Goal: Entertainment & Leisure: Consume media (video, audio)

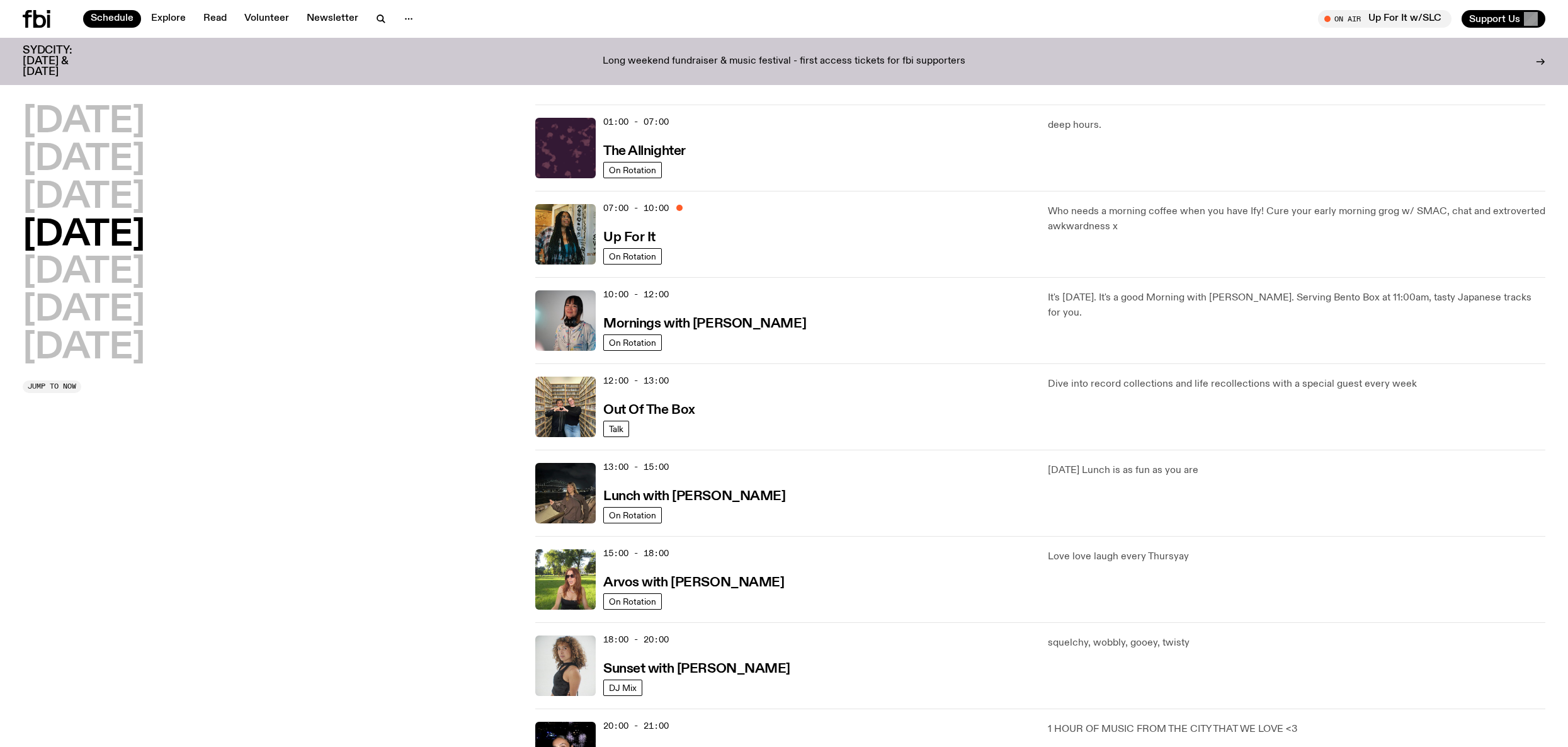
scroll to position [11, 0]
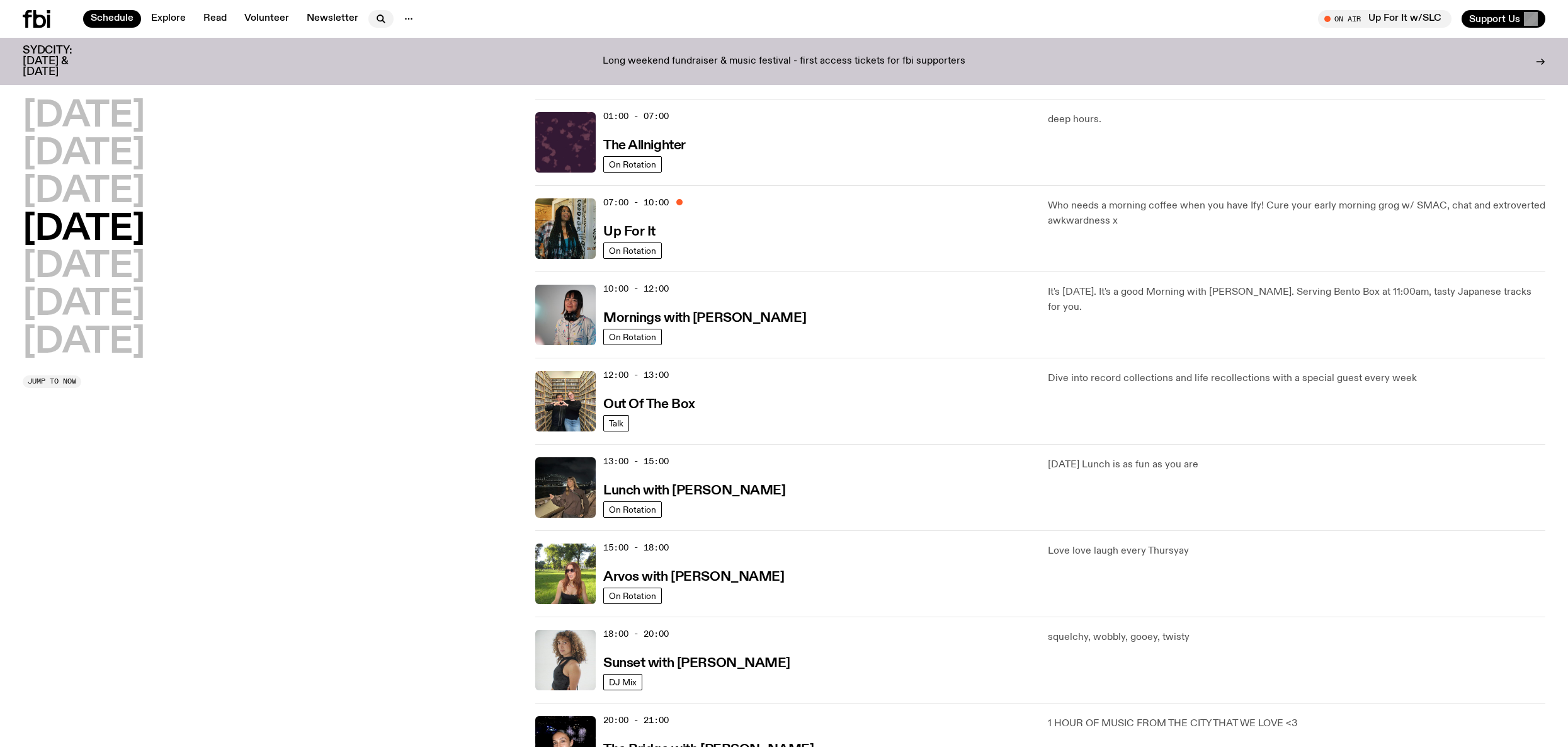
click at [377, 12] on icon "button" at bounding box center [381, 19] width 15 height 15
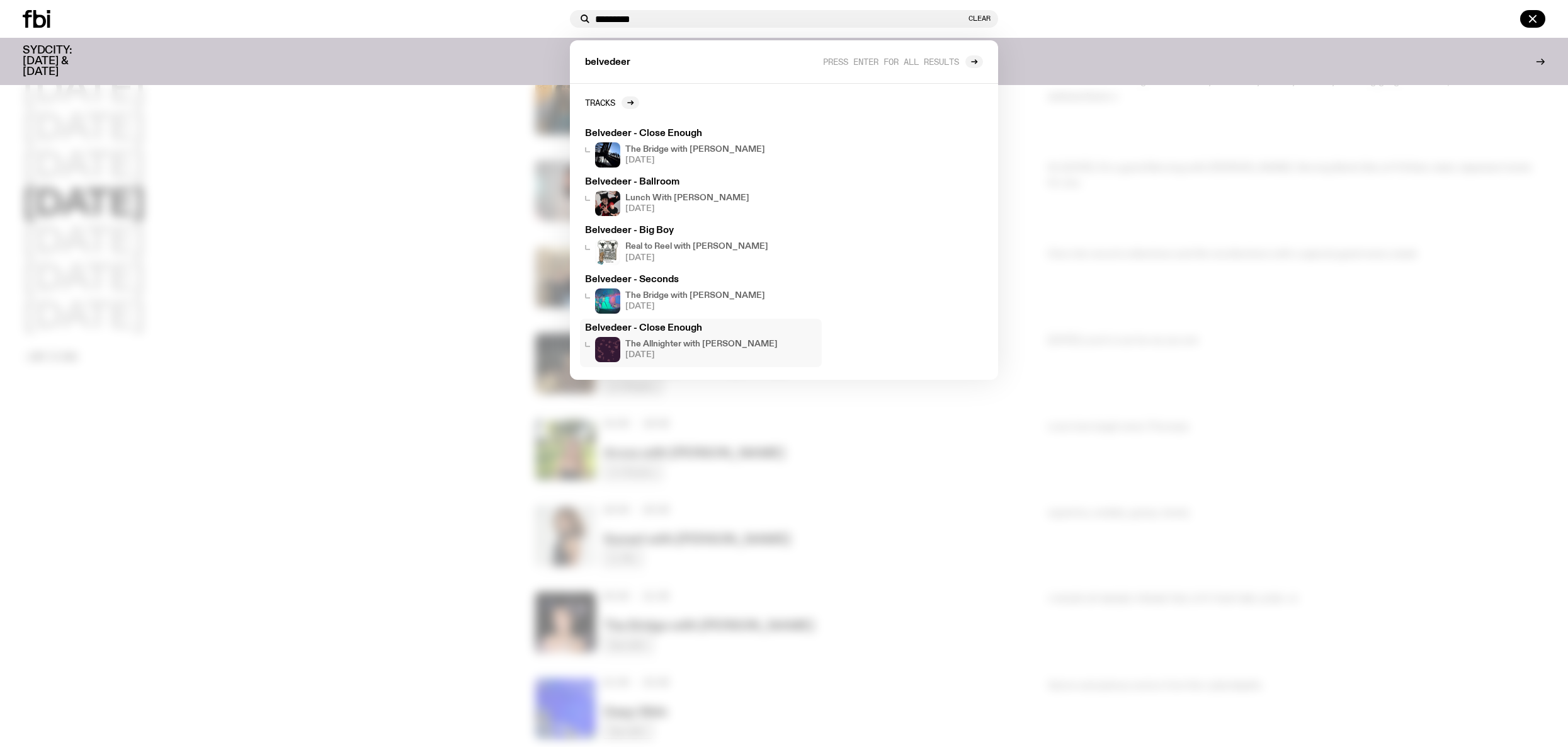
scroll to position [140, 0]
type input "*********"
click at [928, 59] on span "Press enter for all results" at bounding box center [891, 62] width 136 height 10
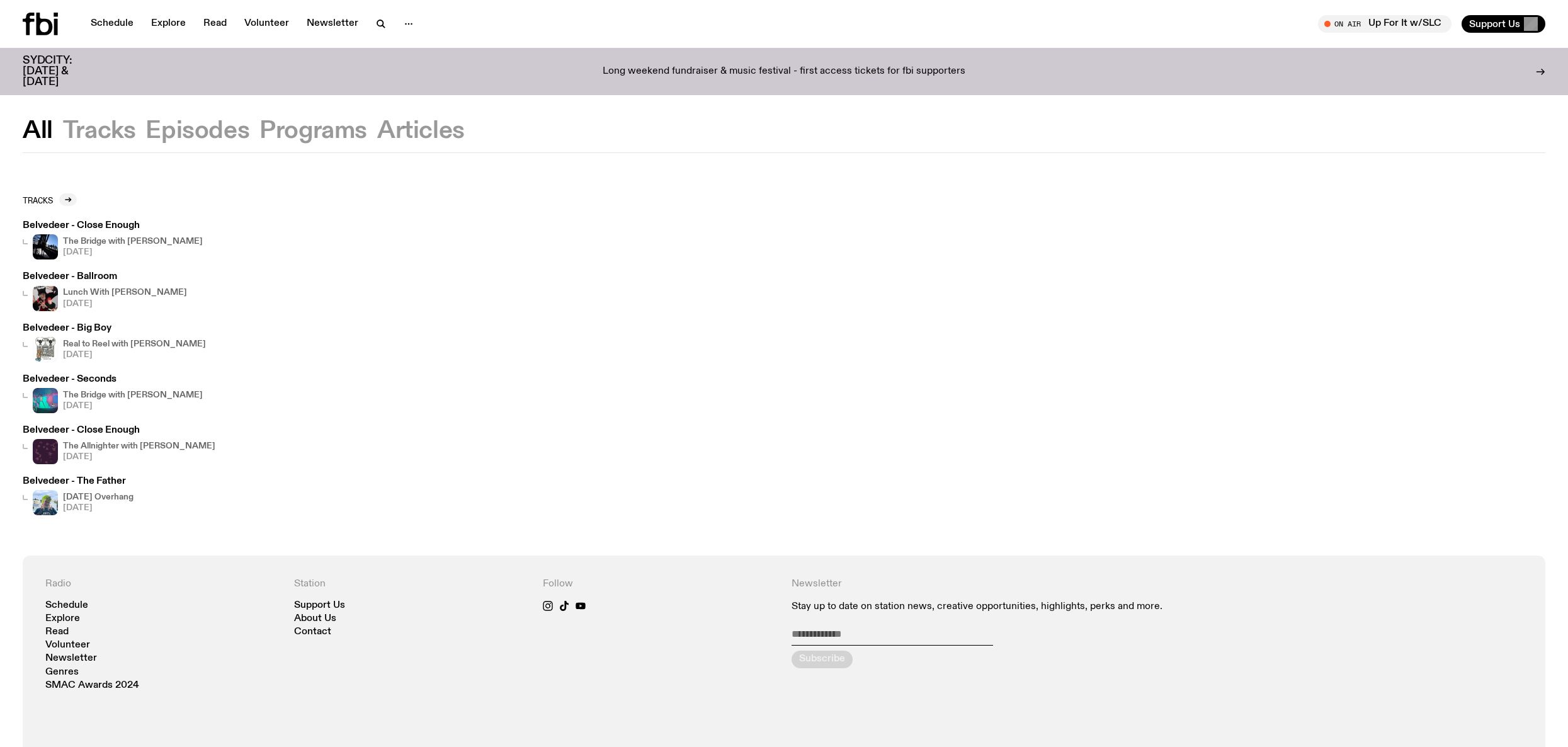
click at [95, 228] on h3 "Belvedeer - Close Enough" at bounding box center [113, 226] width 180 height 10
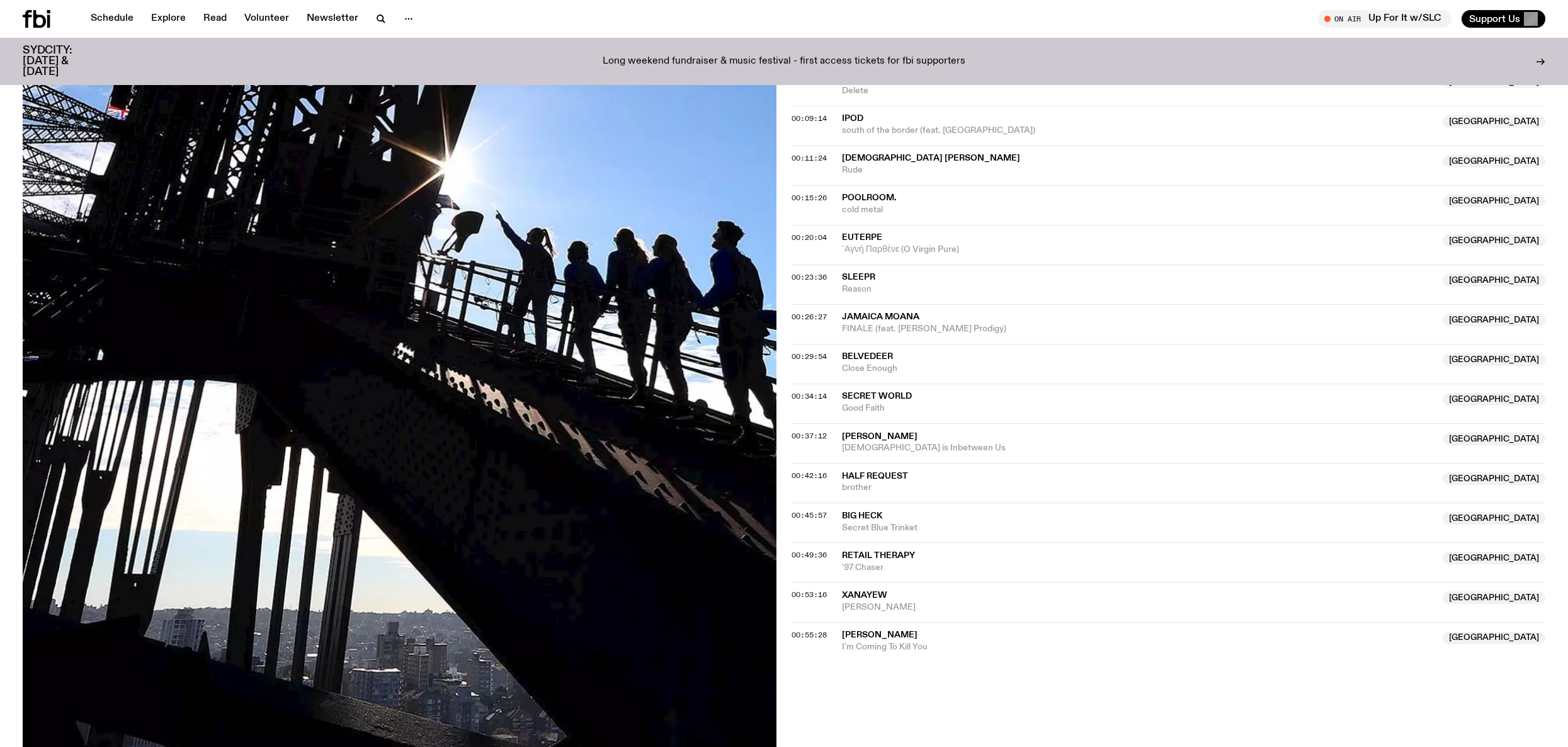
scroll to position [429, 0]
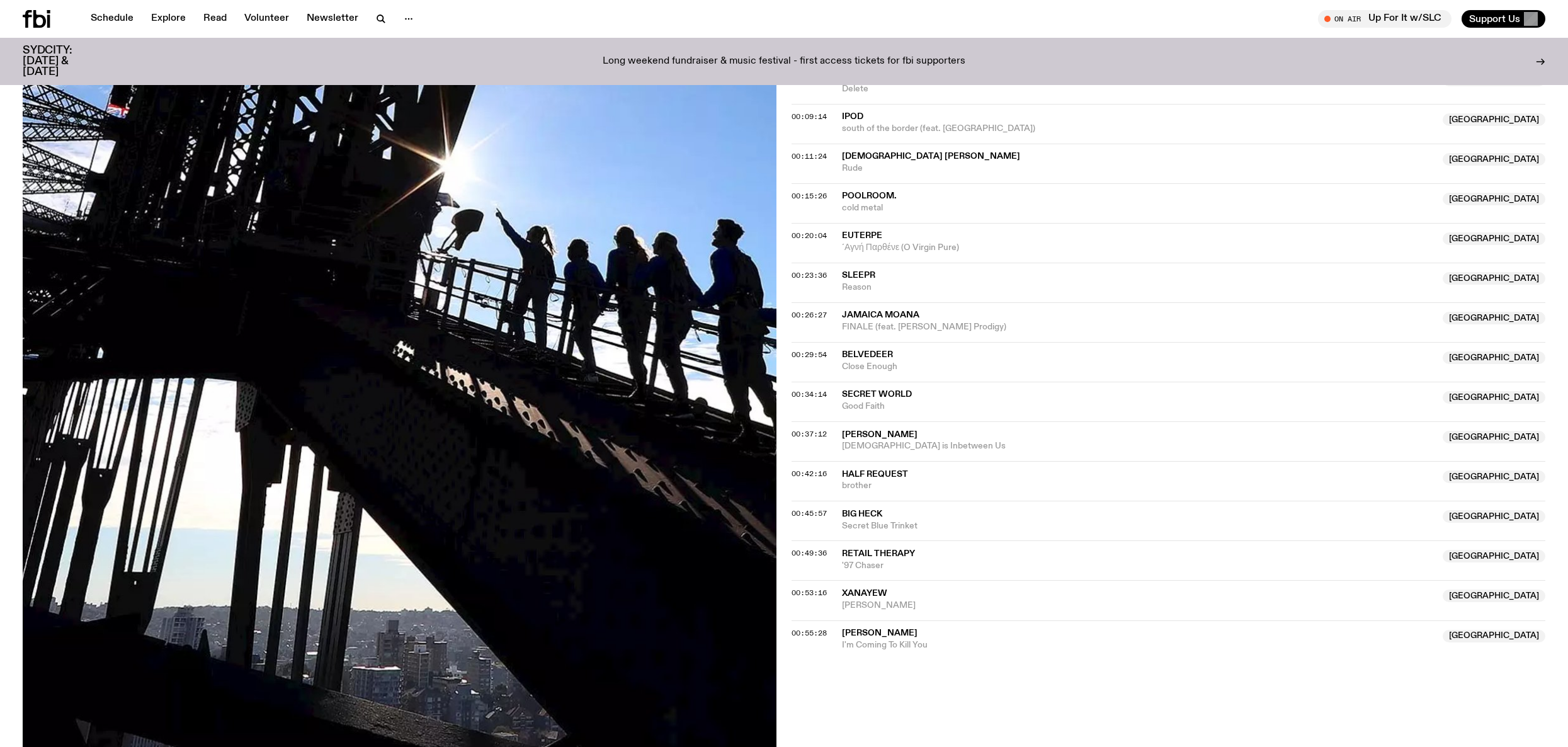
click at [841, 381] on div "00:29:54 Belvedeer NSW Close Enough NSW" at bounding box center [1169, 401] width 754 height 40
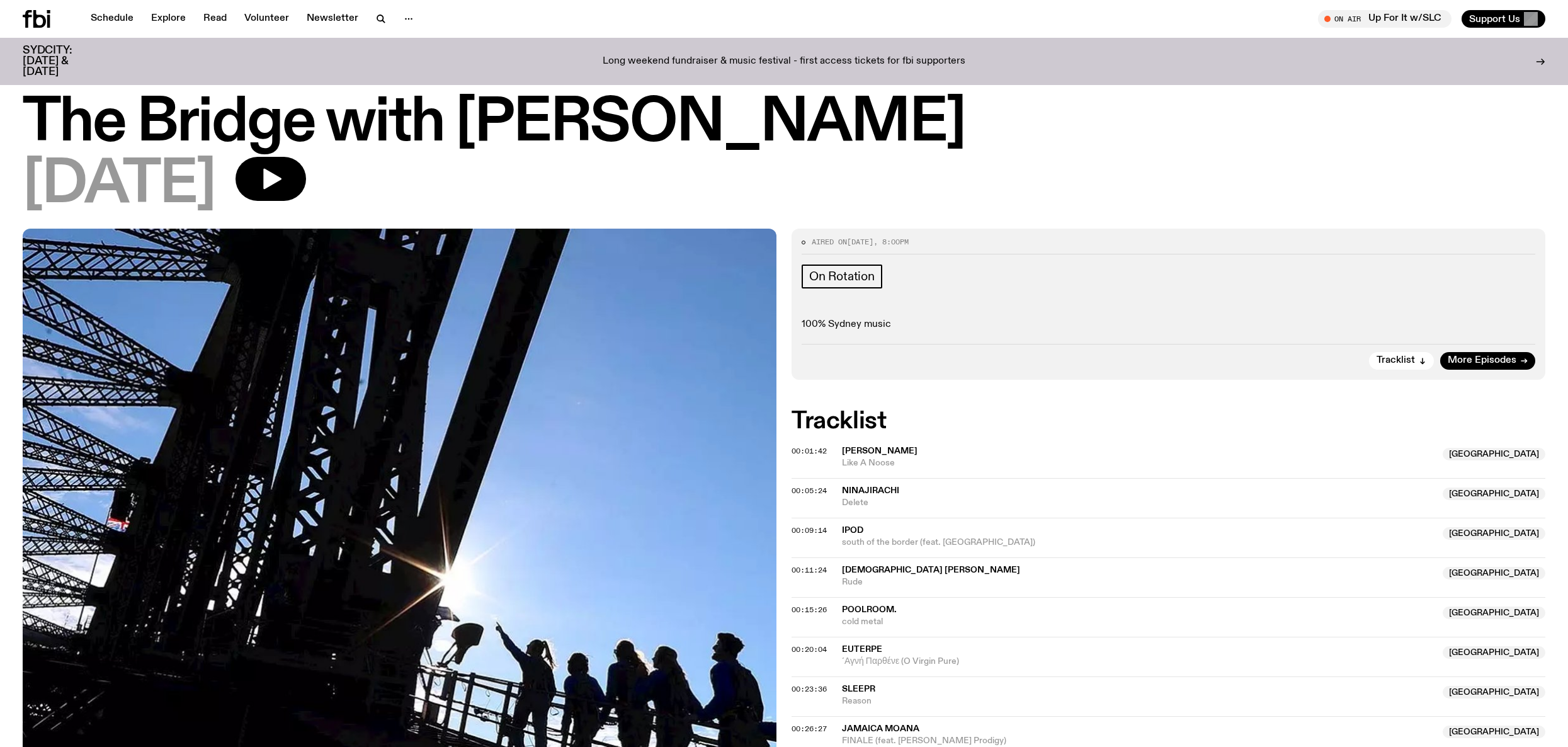
scroll to position [17, 0]
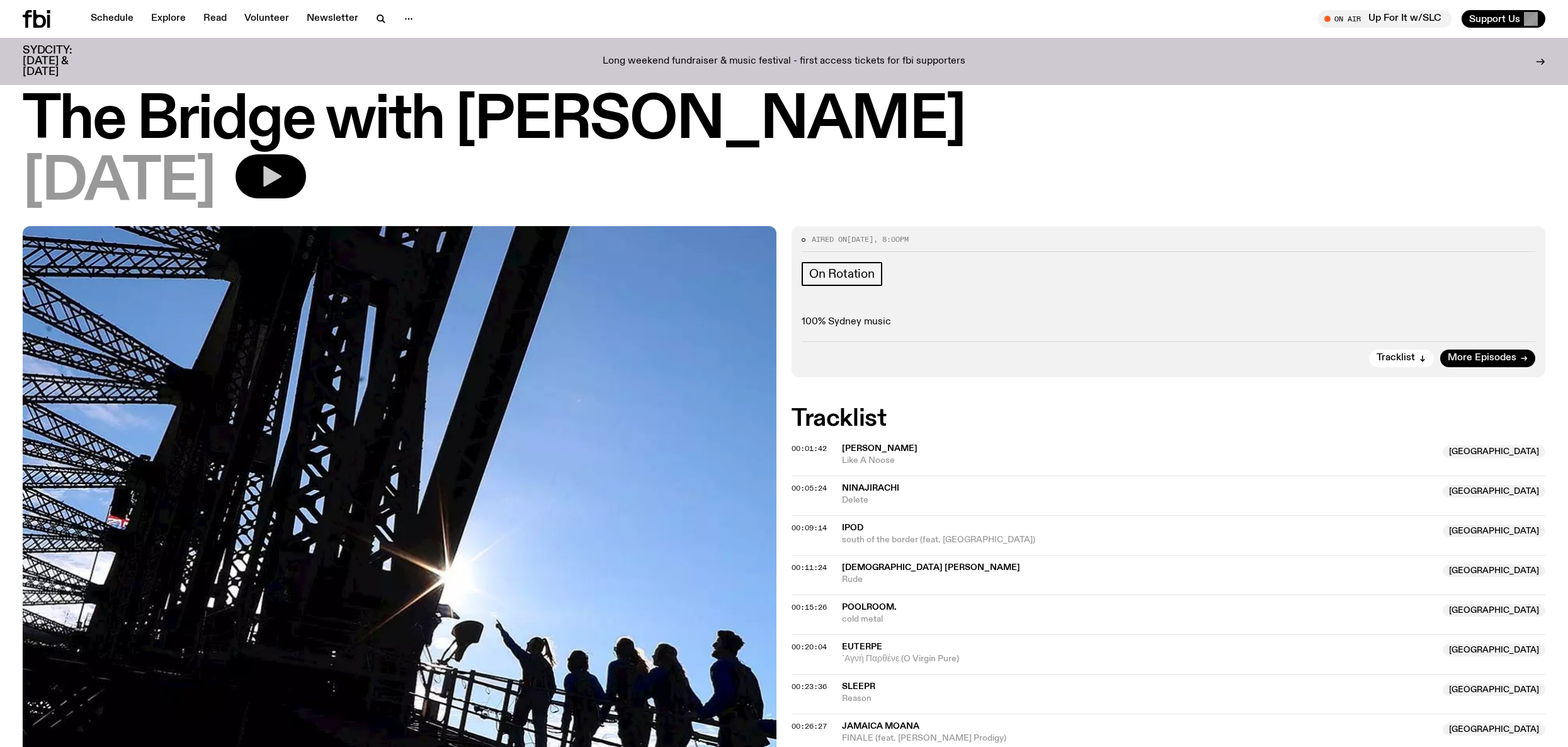
click at [306, 164] on button "button" at bounding box center [271, 176] width 71 height 44
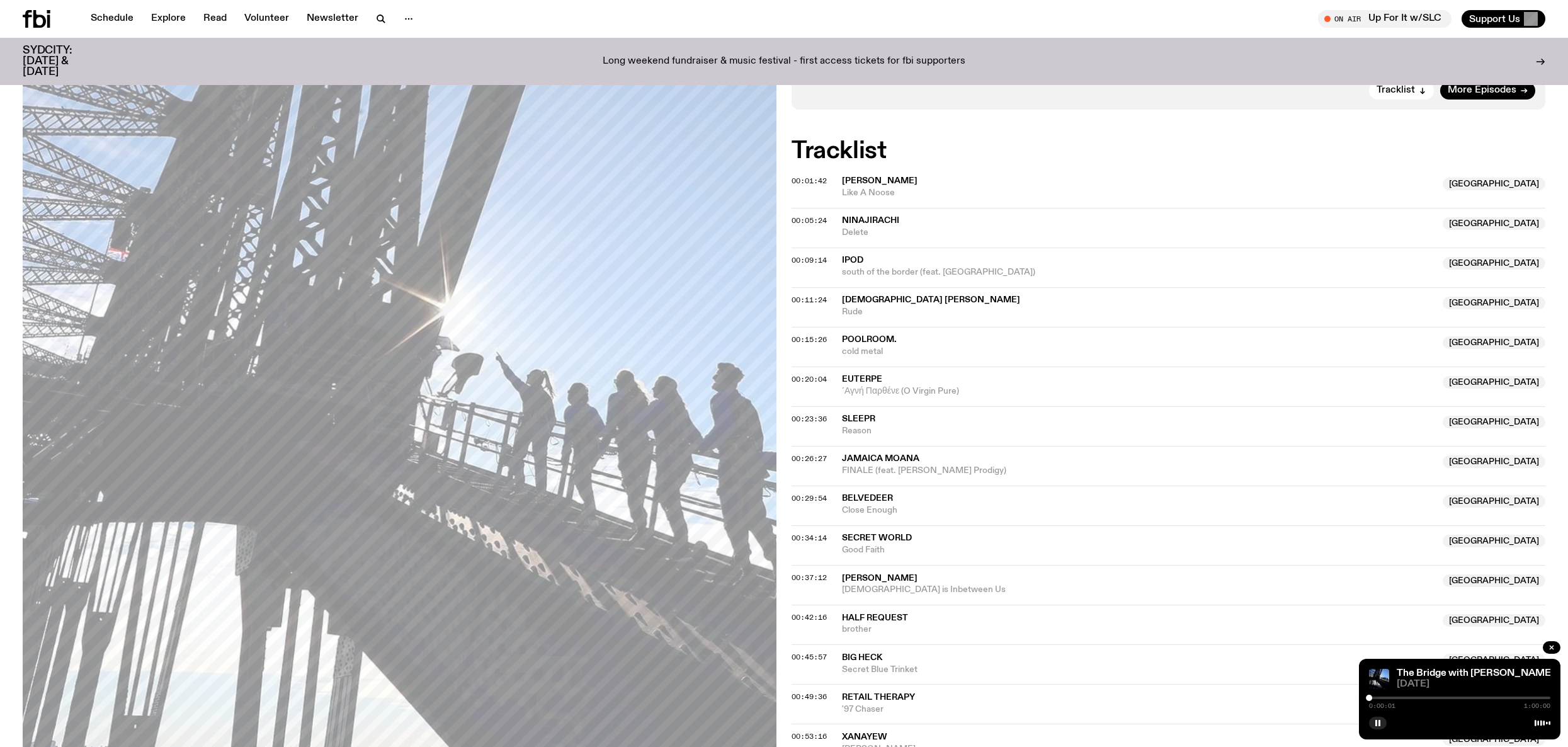
scroll to position [291, 0]
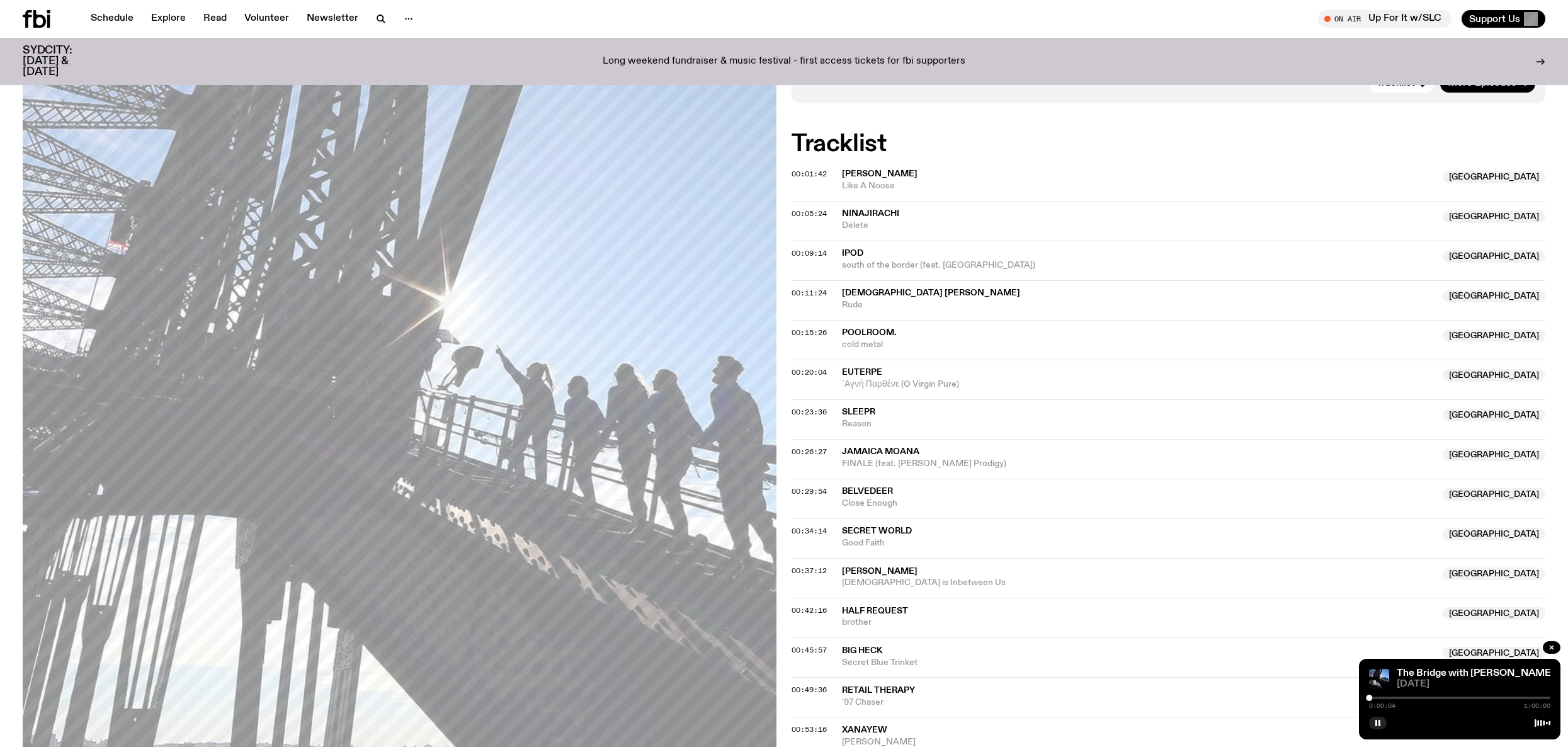
drag, startPoint x: 1383, startPoint y: 697, endPoint x: 1394, endPoint y: 702, distance: 12.1
click at [1432, 702] on div "0:00:04 1:00:00" at bounding box center [1460, 702] width 182 height 15
drag, startPoint x: 1371, startPoint y: 699, endPoint x: 1454, endPoint y: 699, distance: 83.0
click at [1455, 699] on div at bounding box center [1454, 698] width 6 height 6
click at [1461, 699] on div "0:28:25 1:00:00" at bounding box center [1460, 702] width 182 height 15
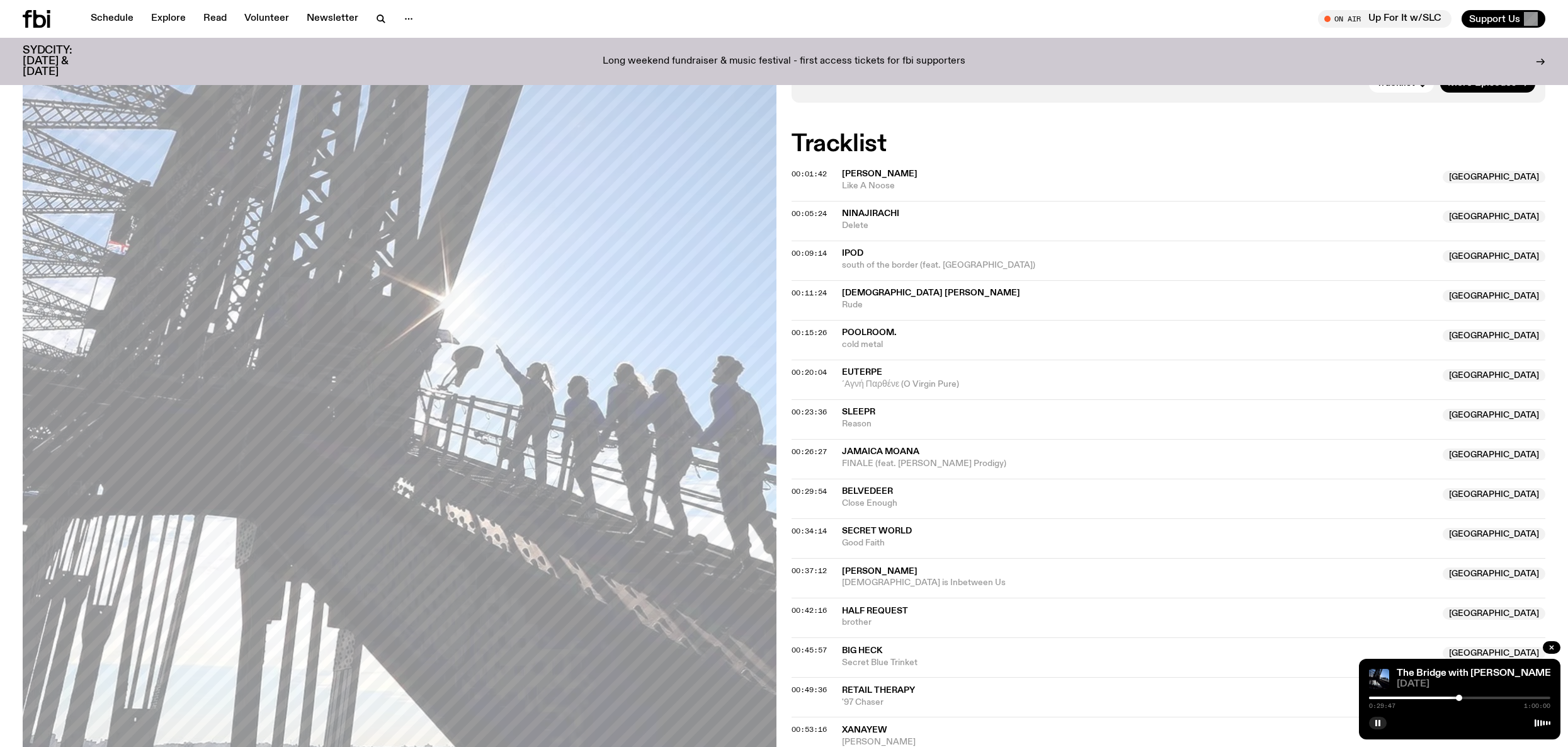
click at [1459, 699] on div at bounding box center [1459, 698] width 6 height 6
click at [1458, 699] on div at bounding box center [1458, 698] width 6 height 6
click at [1467, 699] on div at bounding box center [1460, 697] width 182 height 2
click at [1473, 697] on div at bounding box center [1460, 697] width 182 height 2
click at [1471, 697] on div at bounding box center [1471, 698] width 6 height 6
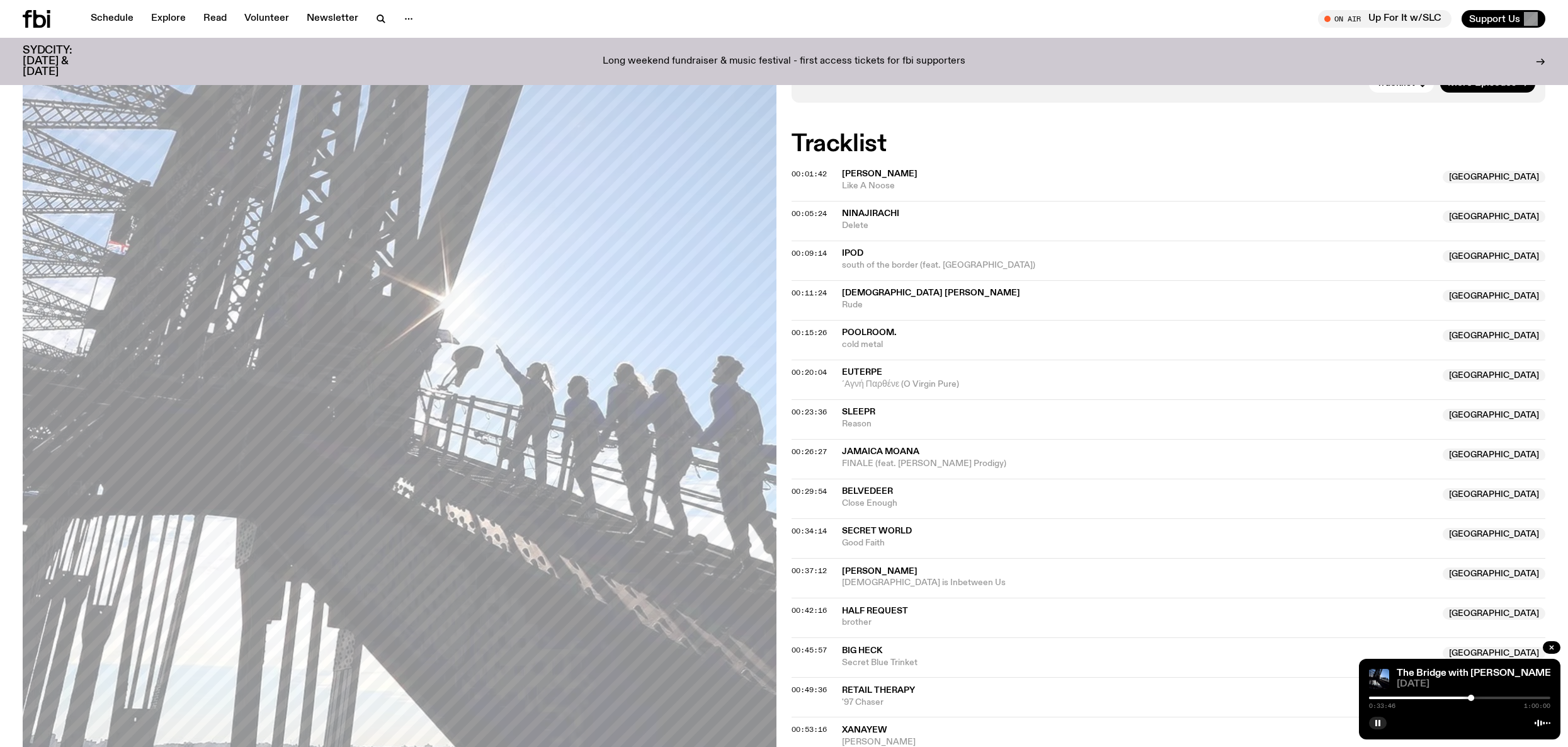
click at [1470, 697] on div at bounding box center [1471, 698] width 6 height 6
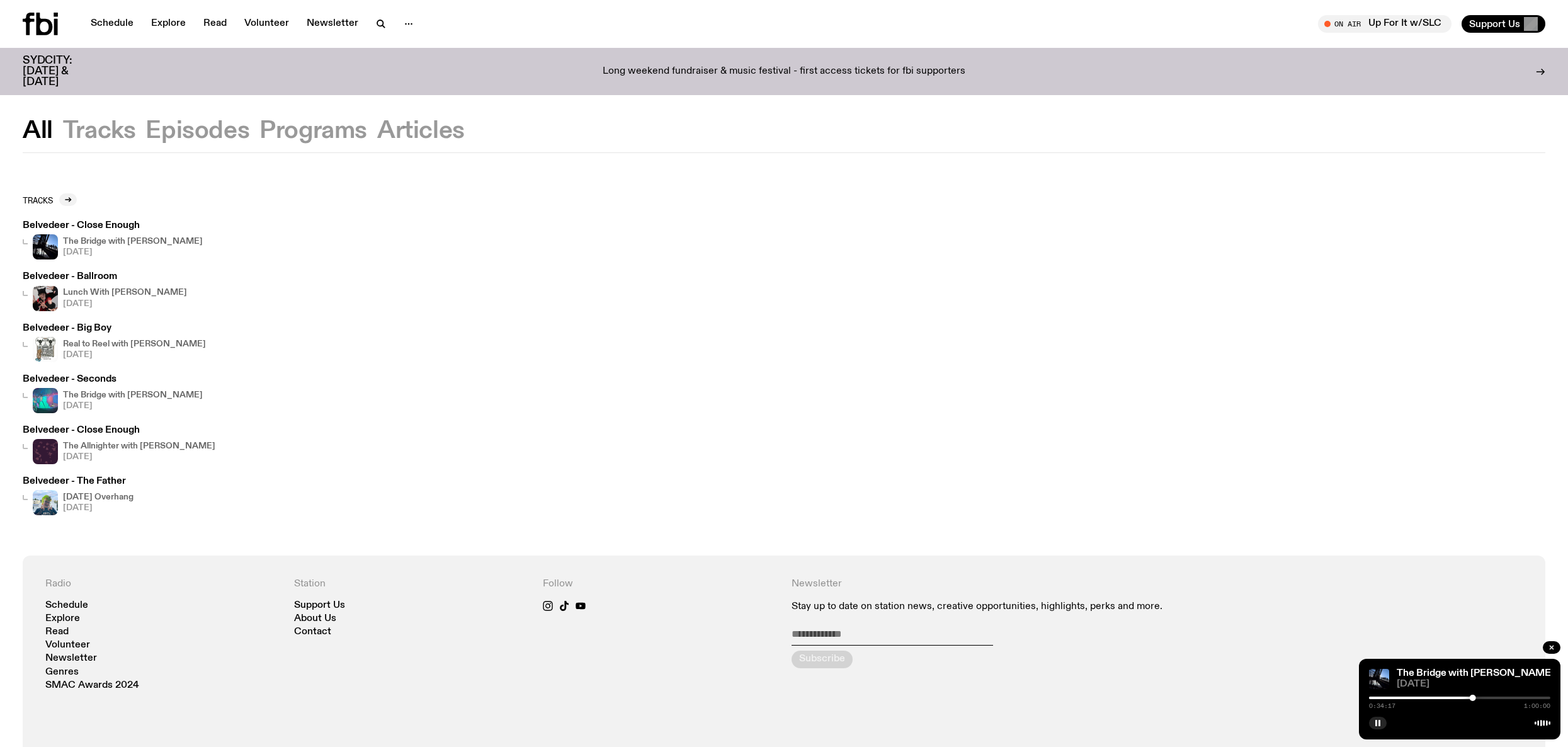
click at [61, 297] on div "Lunch With Alex Laycock 07.07.25" at bounding box center [104, 299] width 164 height 26
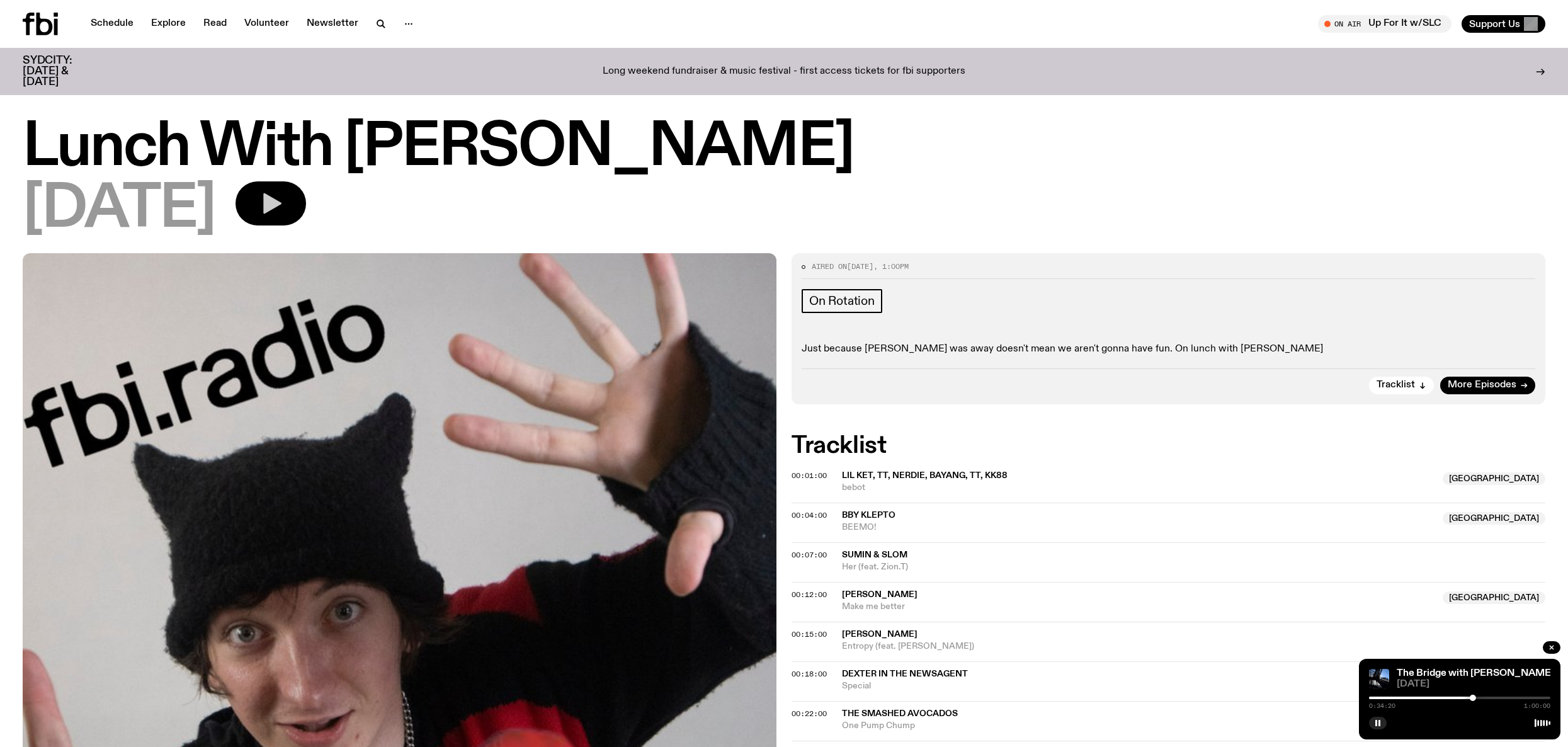
click at [306, 209] on button "button" at bounding box center [271, 203] width 71 height 44
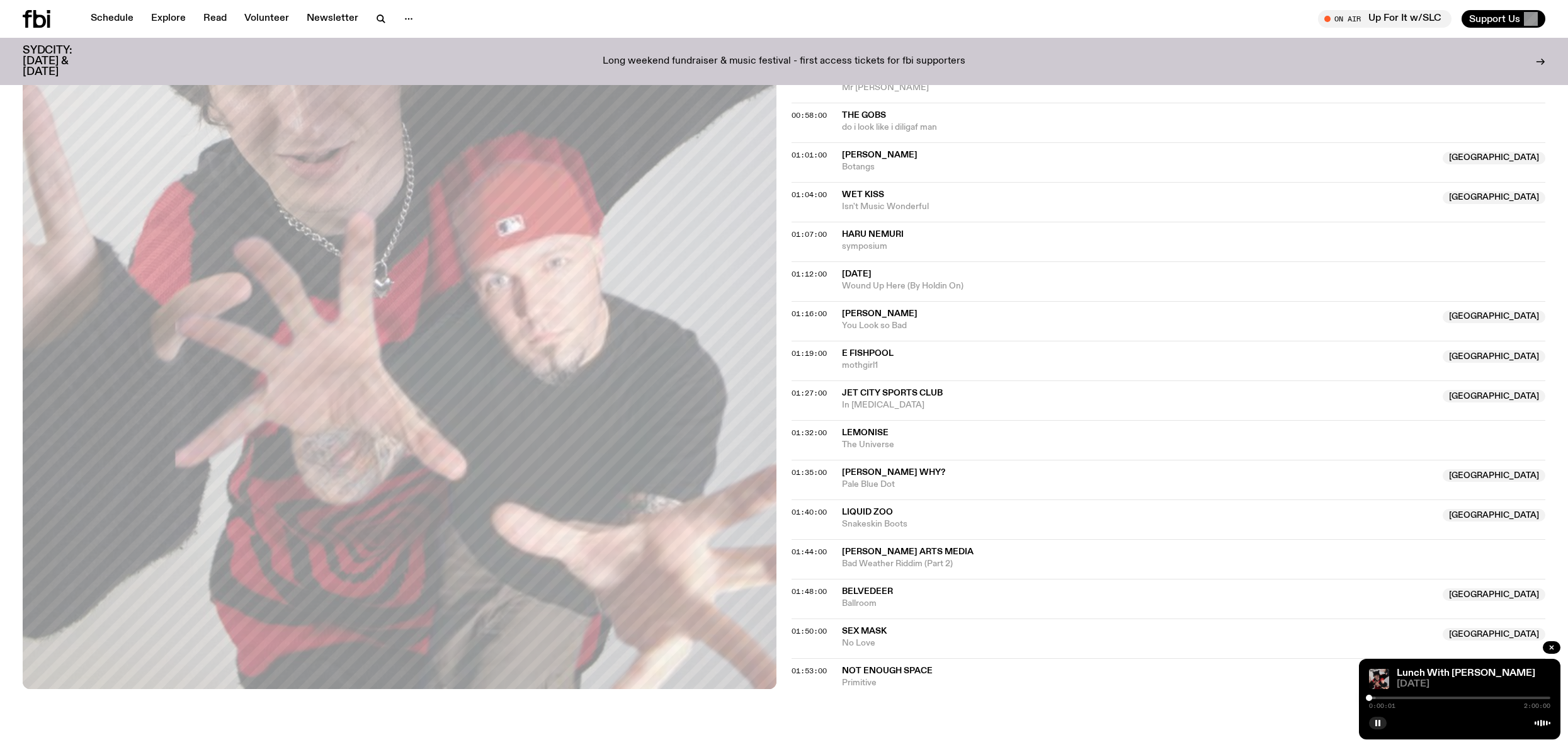
scroll to position [989, 0]
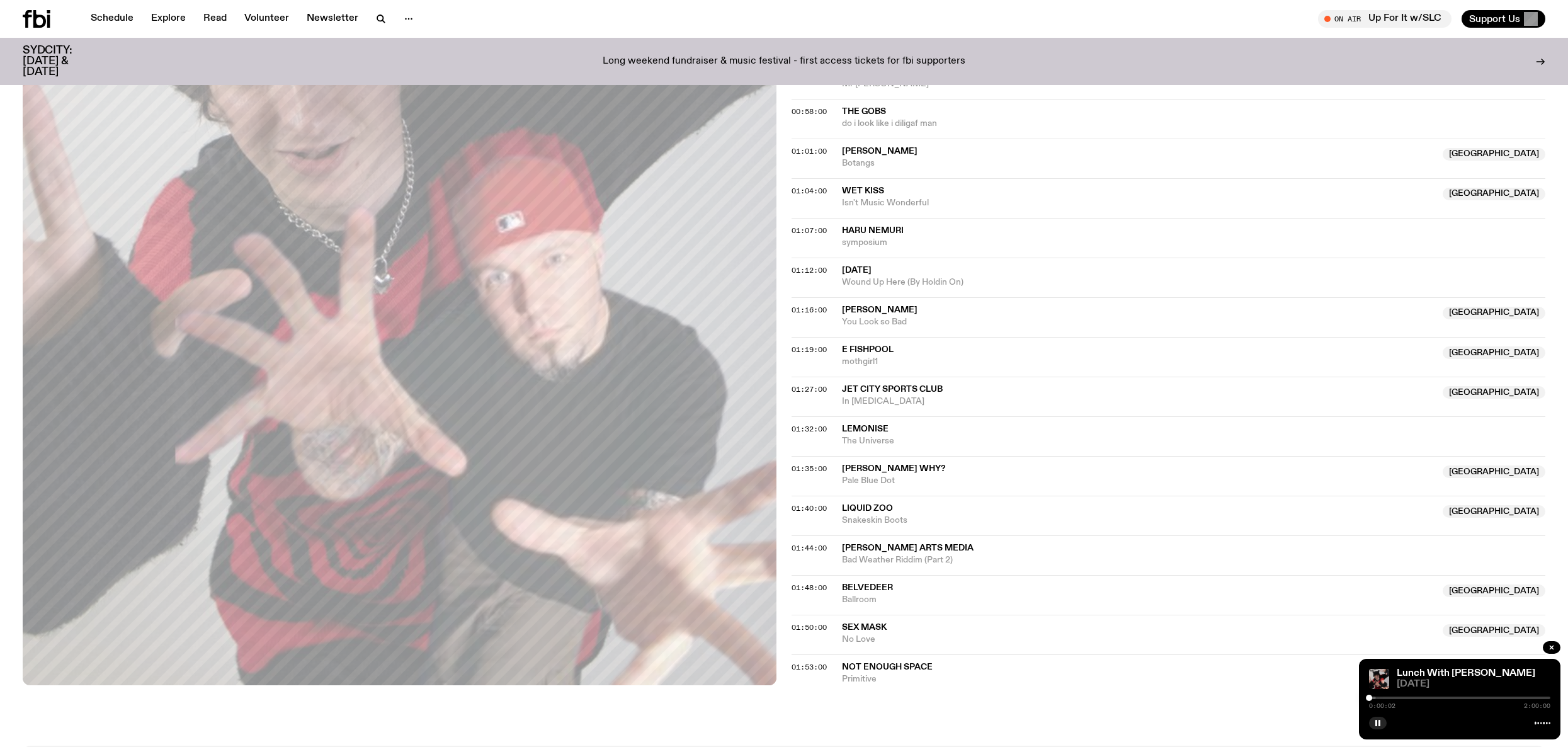
click at [1509, 699] on div at bounding box center [1460, 697] width 182 height 2
click at [1518, 698] on div at bounding box center [1460, 697] width 182 height 2
click at [1523, 698] on div at bounding box center [1460, 697] width 182 height 2
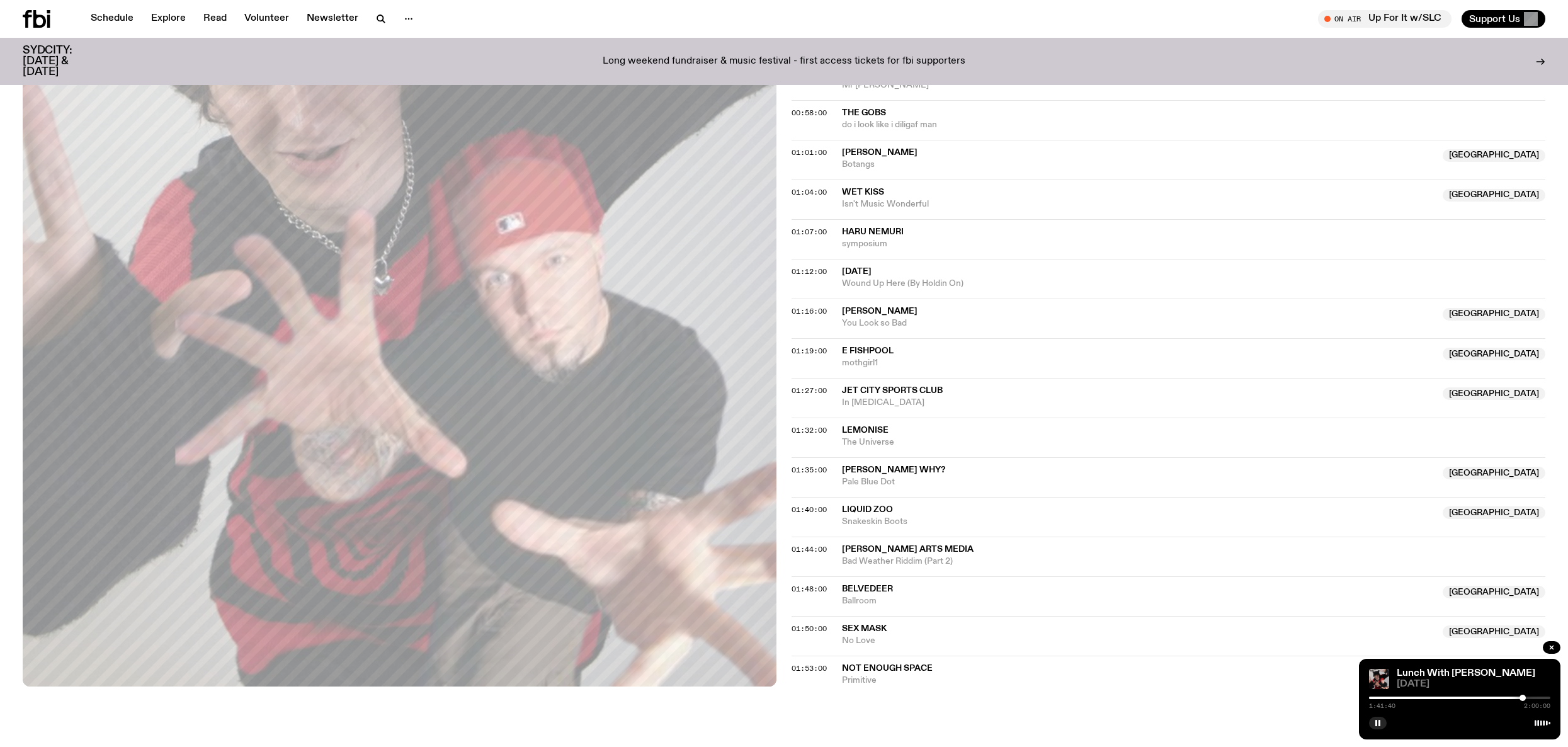
click at [1529, 698] on div at bounding box center [1460, 697] width 182 height 2
click at [1533, 699] on div "1:45:50 2:00:00" at bounding box center [1460, 702] width 182 height 15
click at [1533, 700] on div "1:45:51 2:00:00" at bounding box center [1460, 702] width 182 height 15
click at [1532, 700] on div at bounding box center [1532, 698] width 6 height 6
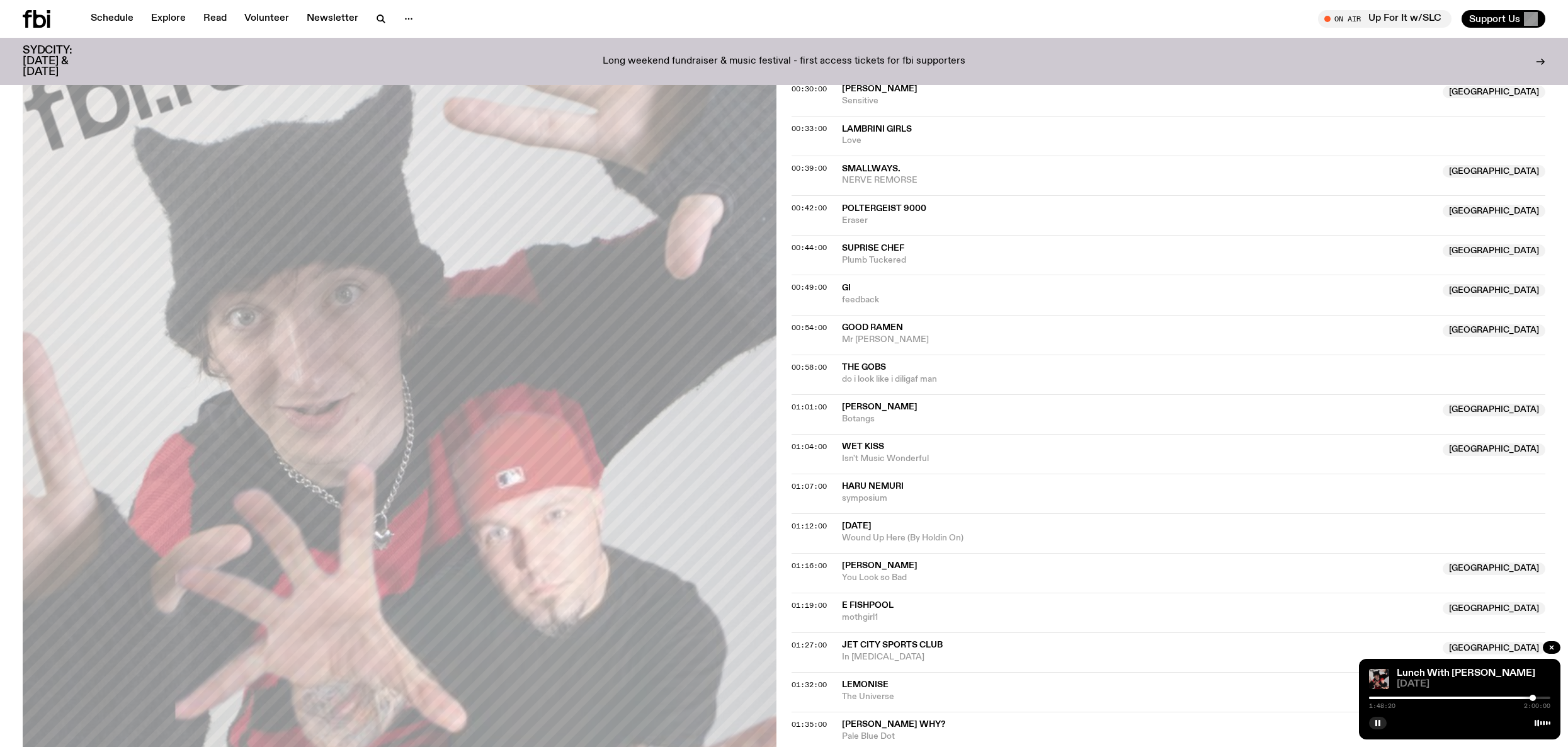
scroll to position [970, 0]
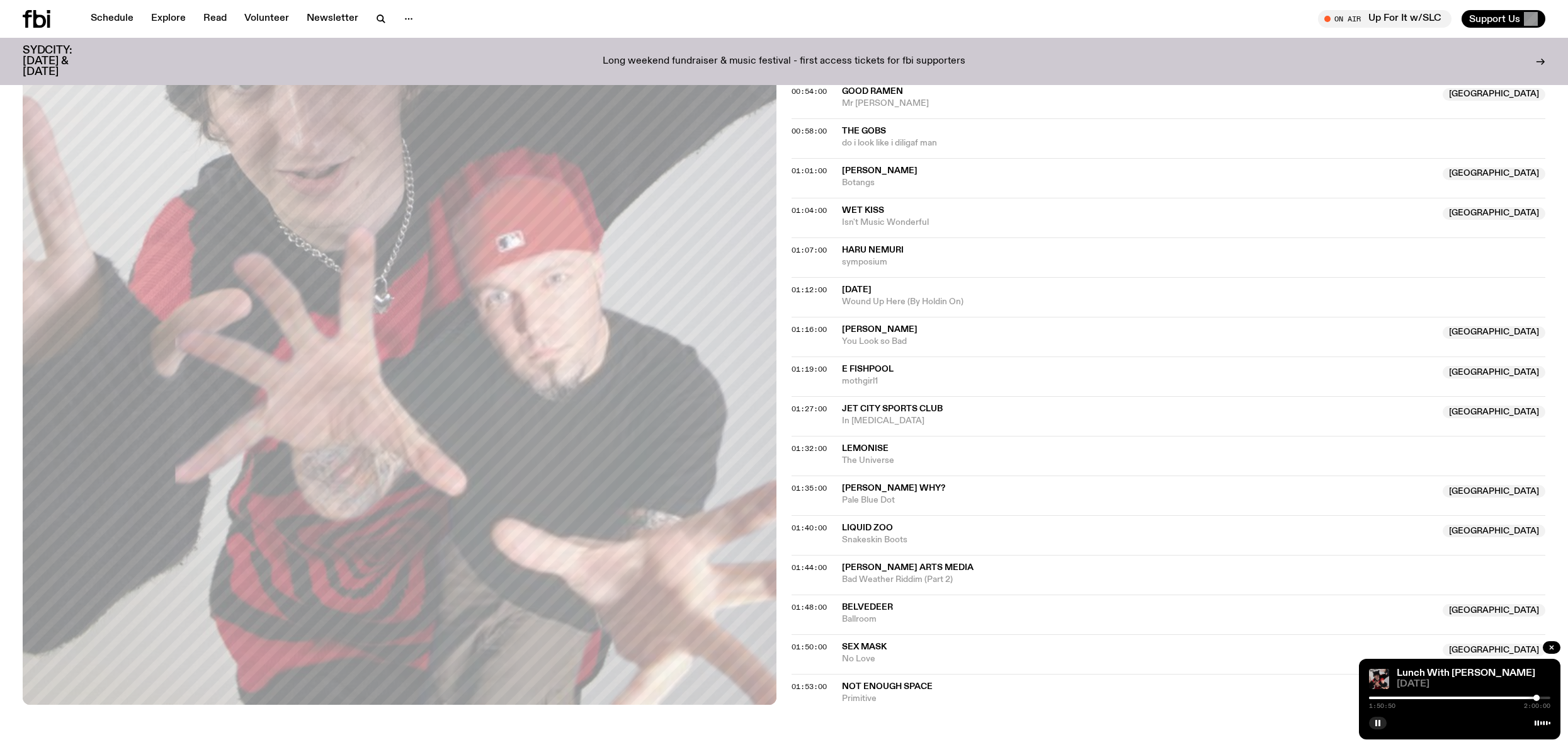
click at [1536, 699] on div at bounding box center [1536, 698] width 6 height 6
click at [1535, 699] on div at bounding box center [1535, 698] width 6 height 6
click at [1536, 700] on div at bounding box center [1535, 698] width 6 height 6
click at [1541, 699] on div at bounding box center [1541, 698] width 6 height 6
click at [1542, 699] on div at bounding box center [1542, 698] width 6 height 6
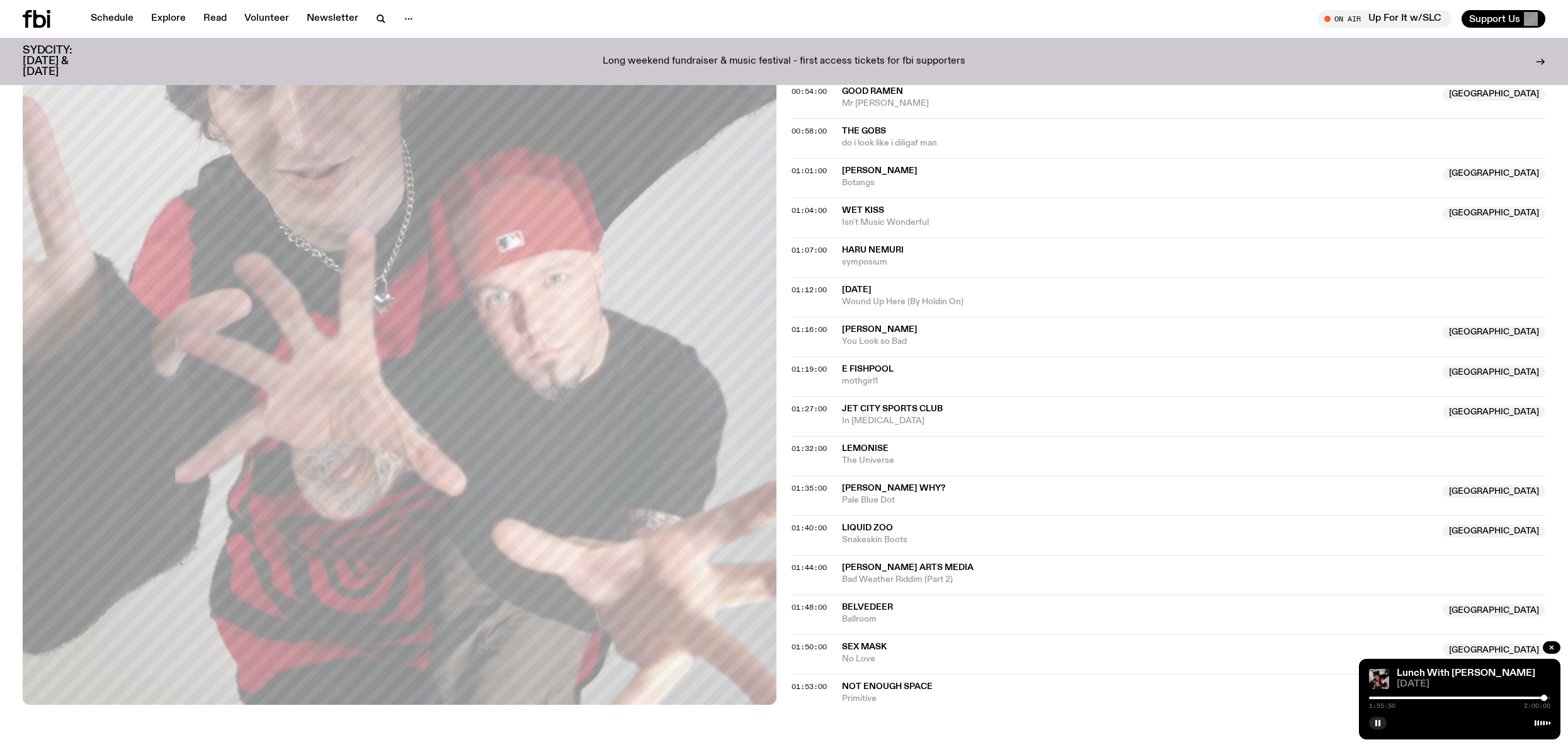
click at [1544, 699] on div at bounding box center [1544, 698] width 6 height 6
click at [1546, 699] on div at bounding box center [1546, 698] width 6 height 6
click at [1544, 699] on div at bounding box center [1544, 698] width 6 height 6
click at [1546, 700] on div at bounding box center [1546, 698] width 6 height 6
drag, startPoint x: 1546, startPoint y: 700, endPoint x: 1530, endPoint y: 700, distance: 16.0
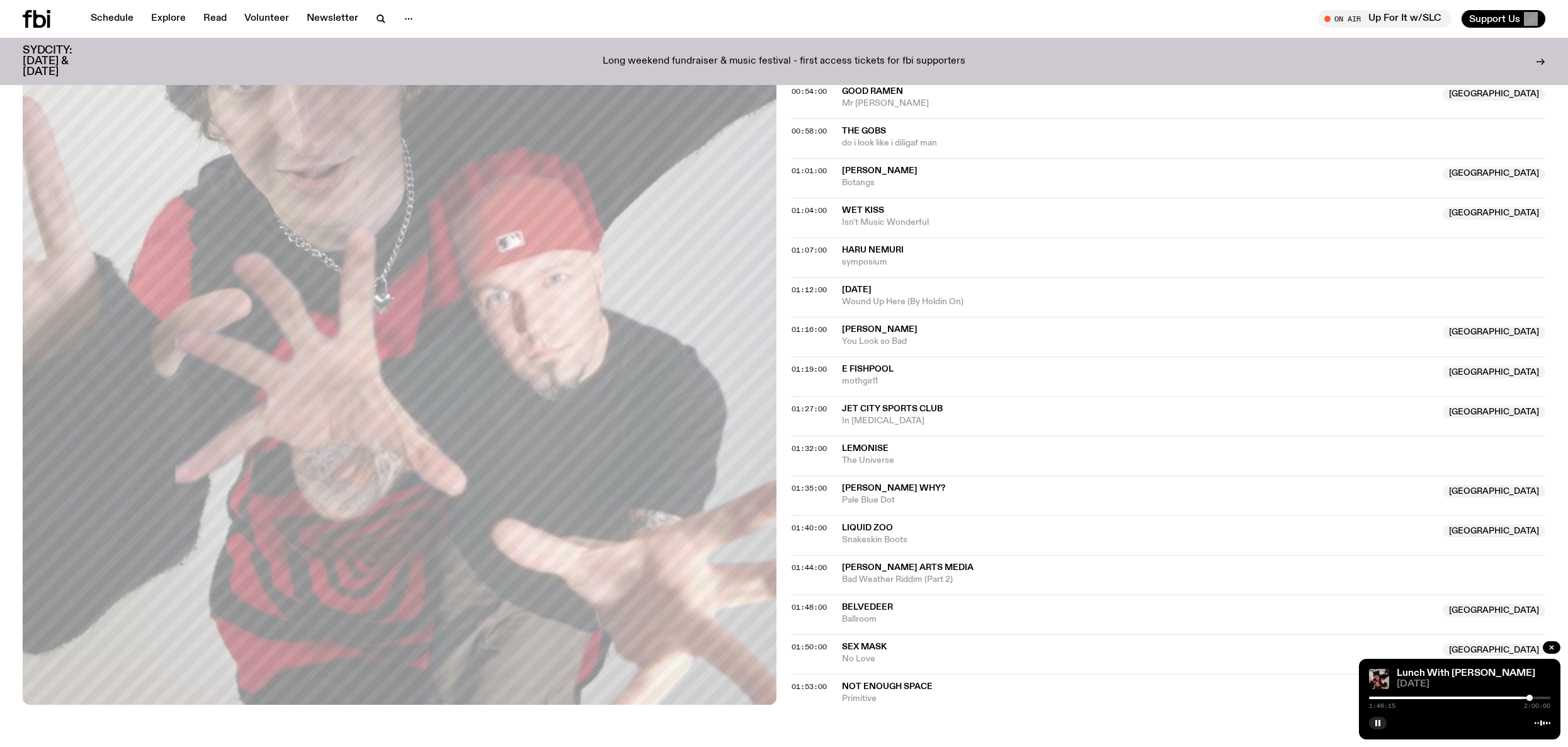
click at [1530, 700] on div at bounding box center [1530, 698] width 6 height 6
click at [1527, 701] on div "1:44:10 2:00:00" at bounding box center [1460, 702] width 182 height 15
drag, startPoint x: 1527, startPoint y: 699, endPoint x: 1545, endPoint y: 700, distance: 18.0
click at [1545, 700] on div at bounding box center [1545, 698] width 6 height 6
click at [1548, 700] on div at bounding box center [1547, 698] width 6 height 6
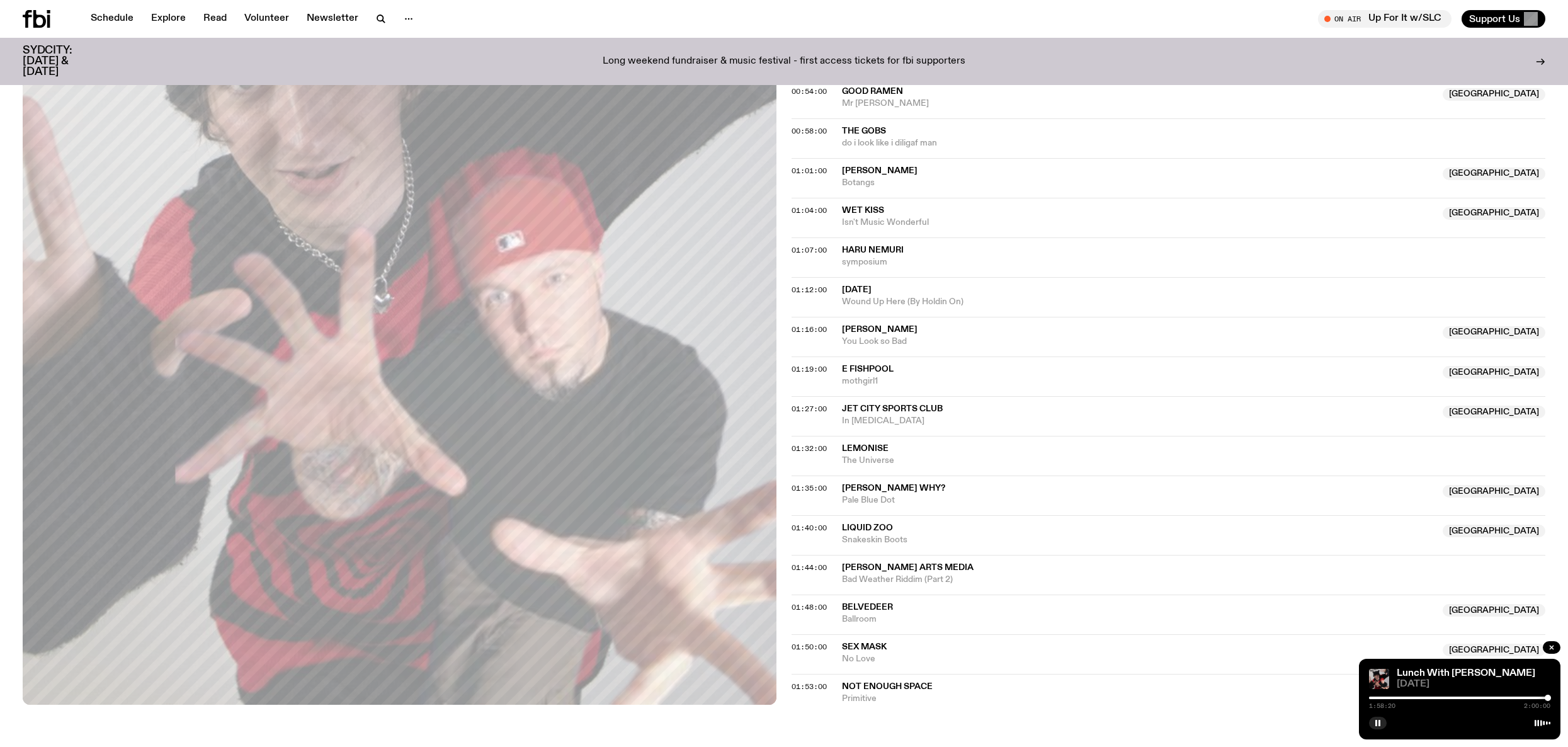
click at [1548, 700] on div at bounding box center [1548, 698] width 6 height 6
click at [1548, 700] on div at bounding box center [1548, 698] width 6 height 6
click at [1549, 700] on div at bounding box center [1549, 698] width 6 height 6
click at [1550, 700] on div at bounding box center [1550, 698] width 6 height 6
click at [1551, 700] on div at bounding box center [1551, 698] width 6 height 6
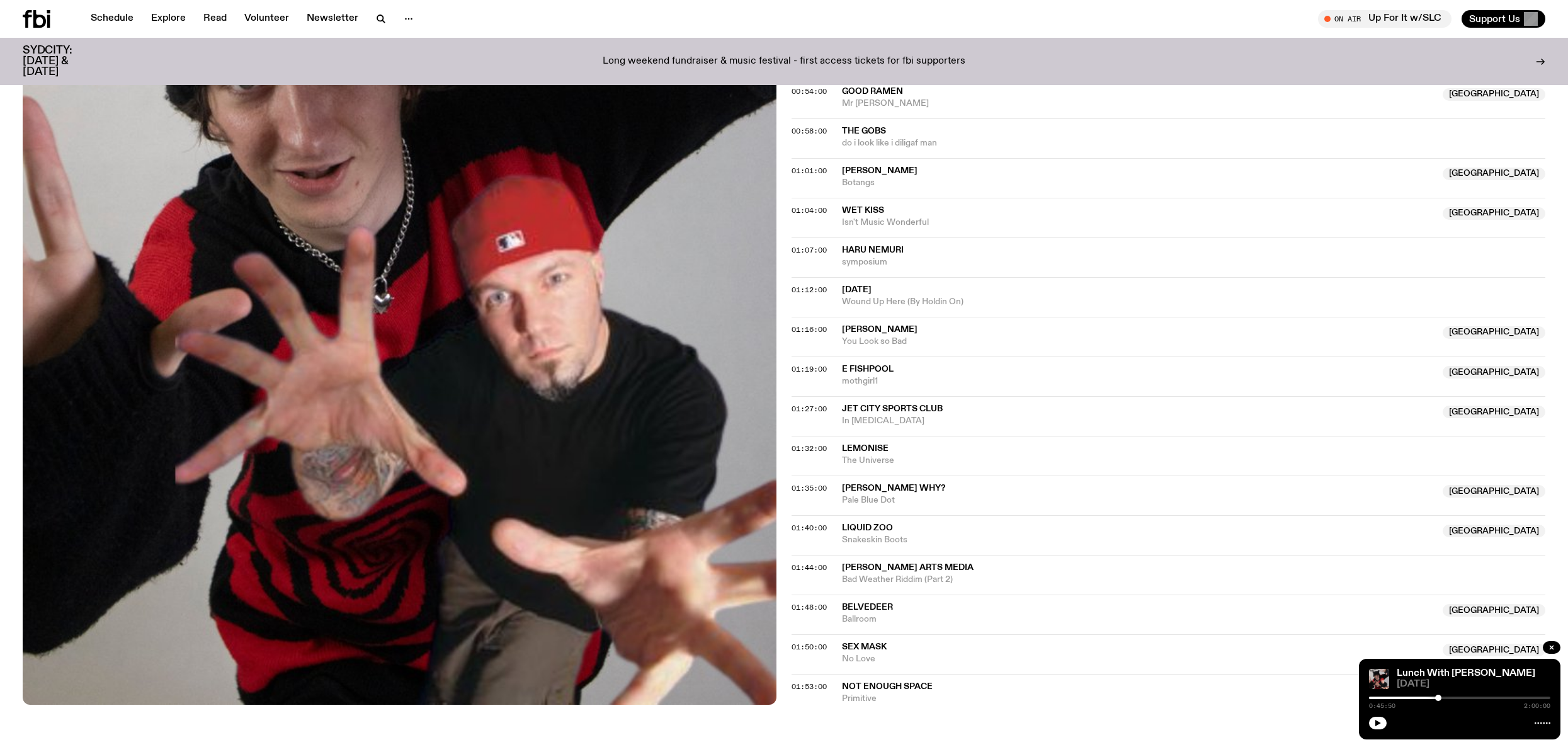
drag, startPoint x: 1550, startPoint y: 700, endPoint x: 1324, endPoint y: 646, distance: 232.4
click at [1431, 691] on div "Lunch With Alex Laycock 07.07.25 0:45:50 2:00:00" at bounding box center [1460, 699] width 202 height 80
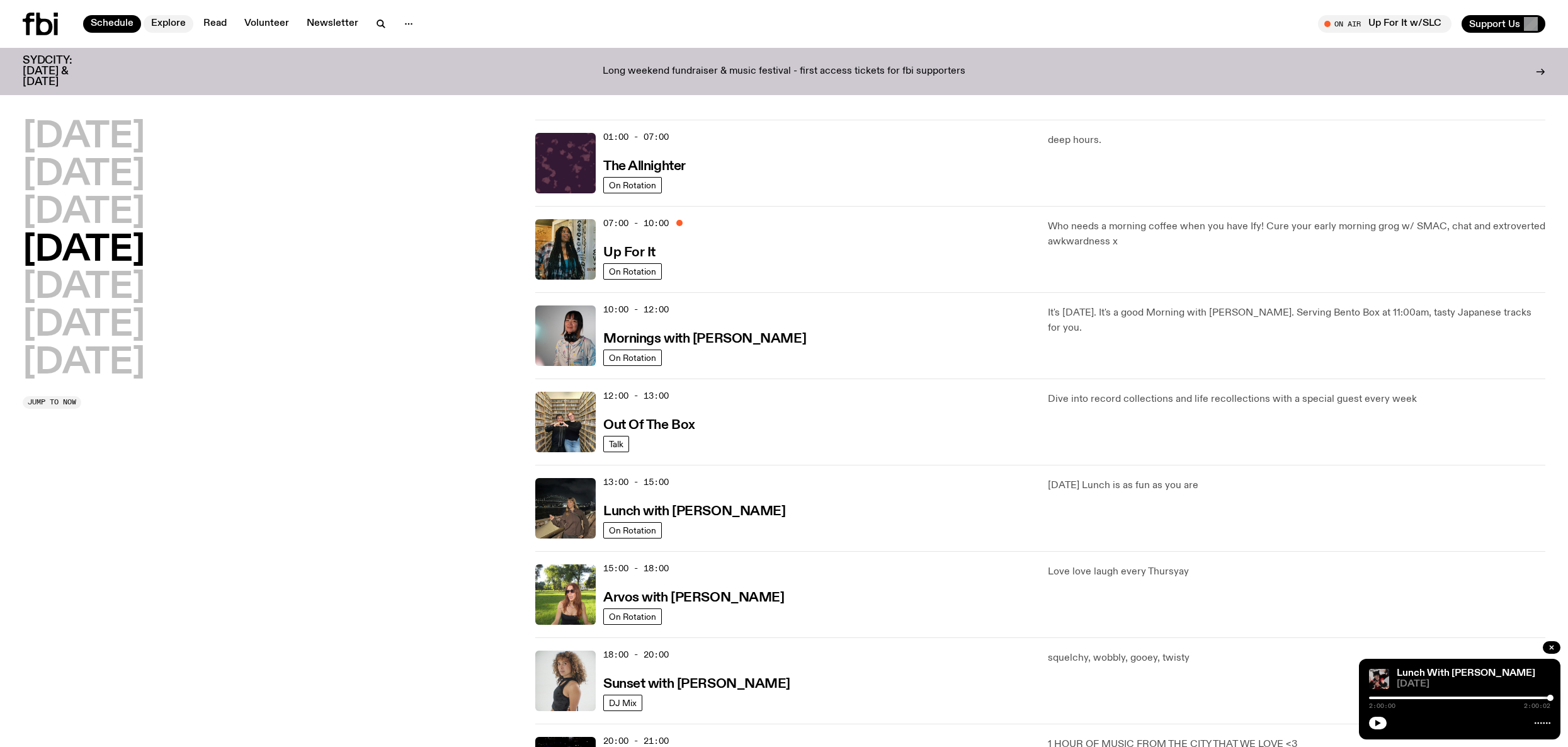
click at [176, 24] on link "Explore" at bounding box center [168, 23] width 50 height 17
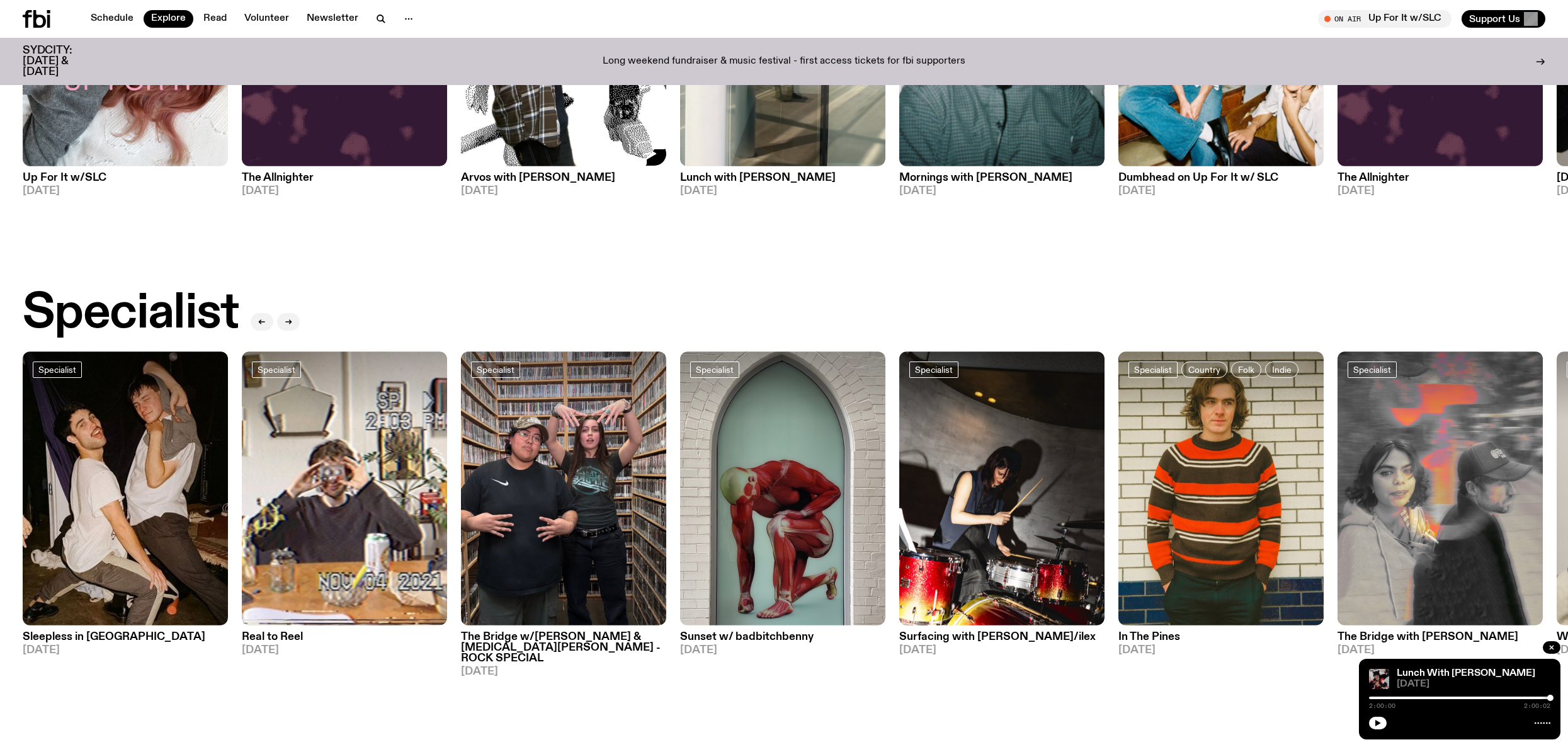
scroll to position [730, 0]
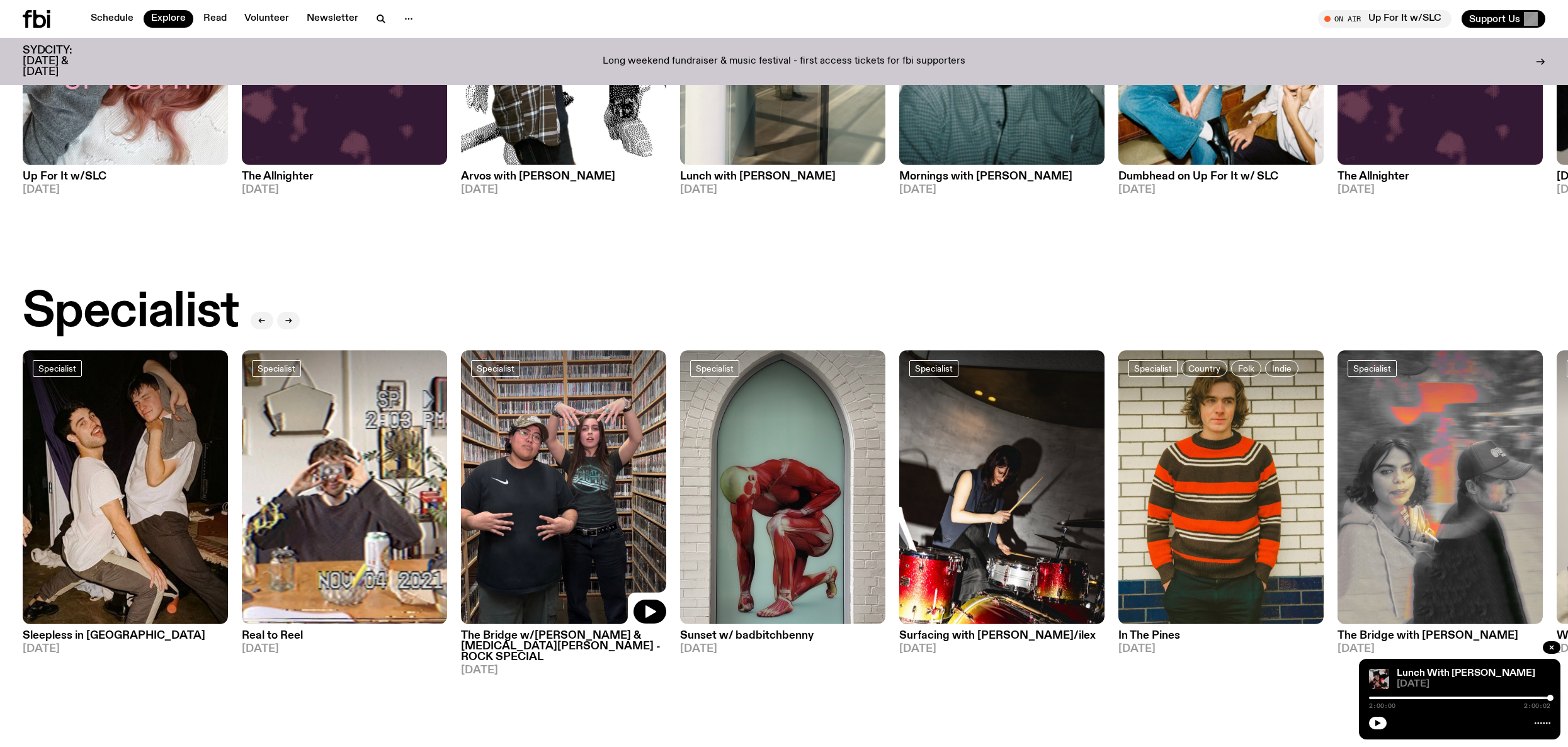
click at [600, 502] on img at bounding box center [564, 487] width 206 height 274
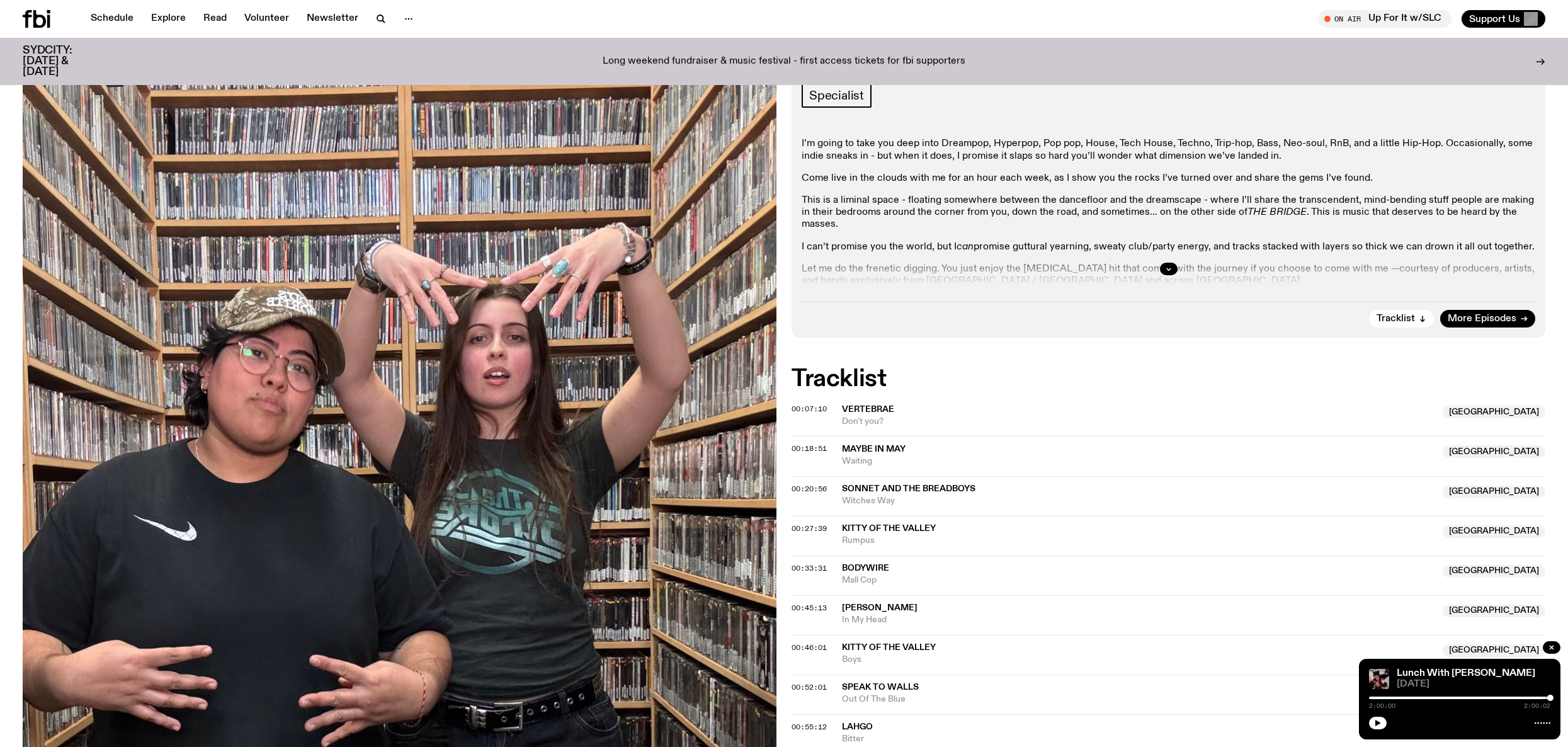
scroll to position [403, 0]
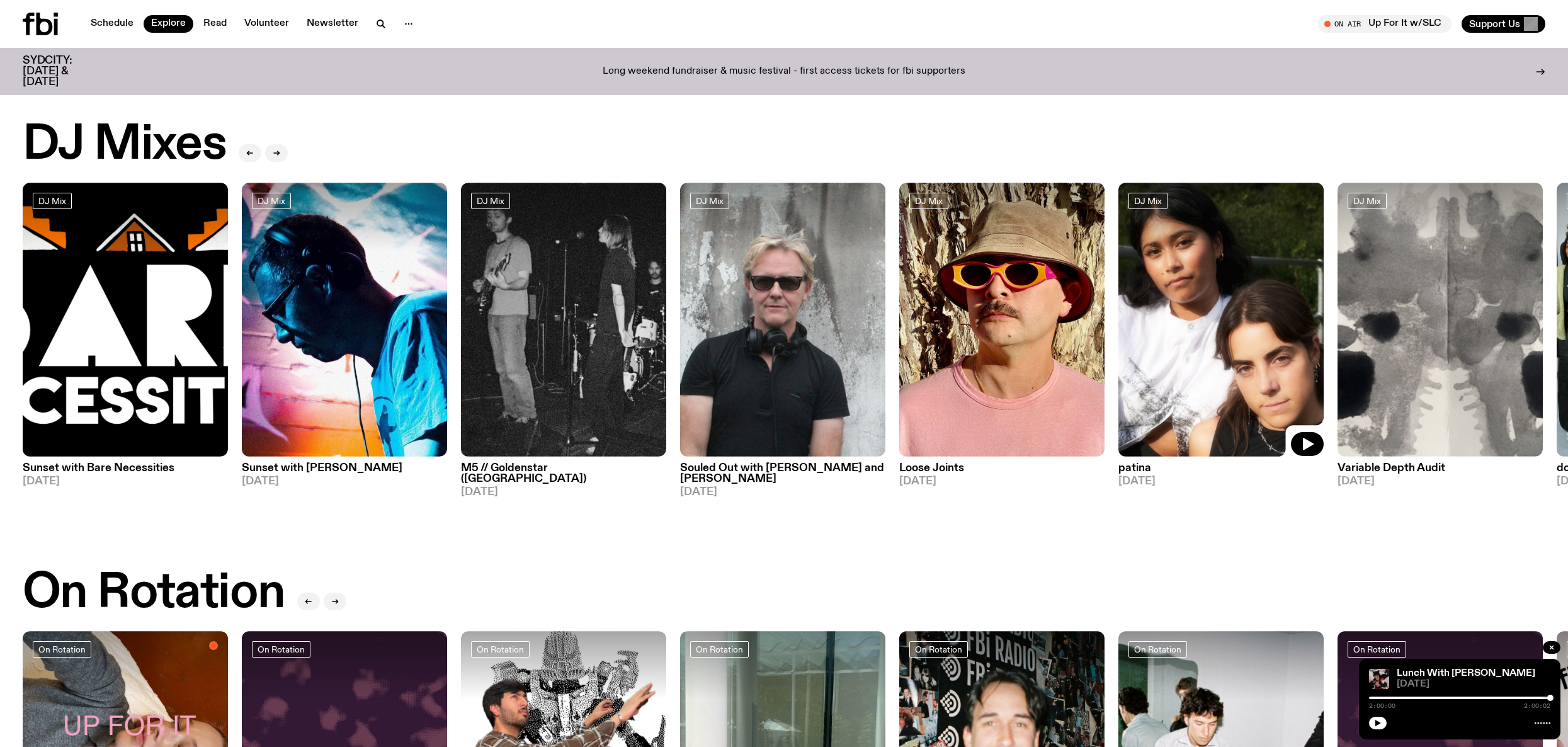
click at [1198, 381] on img at bounding box center [1221, 319] width 206 height 274
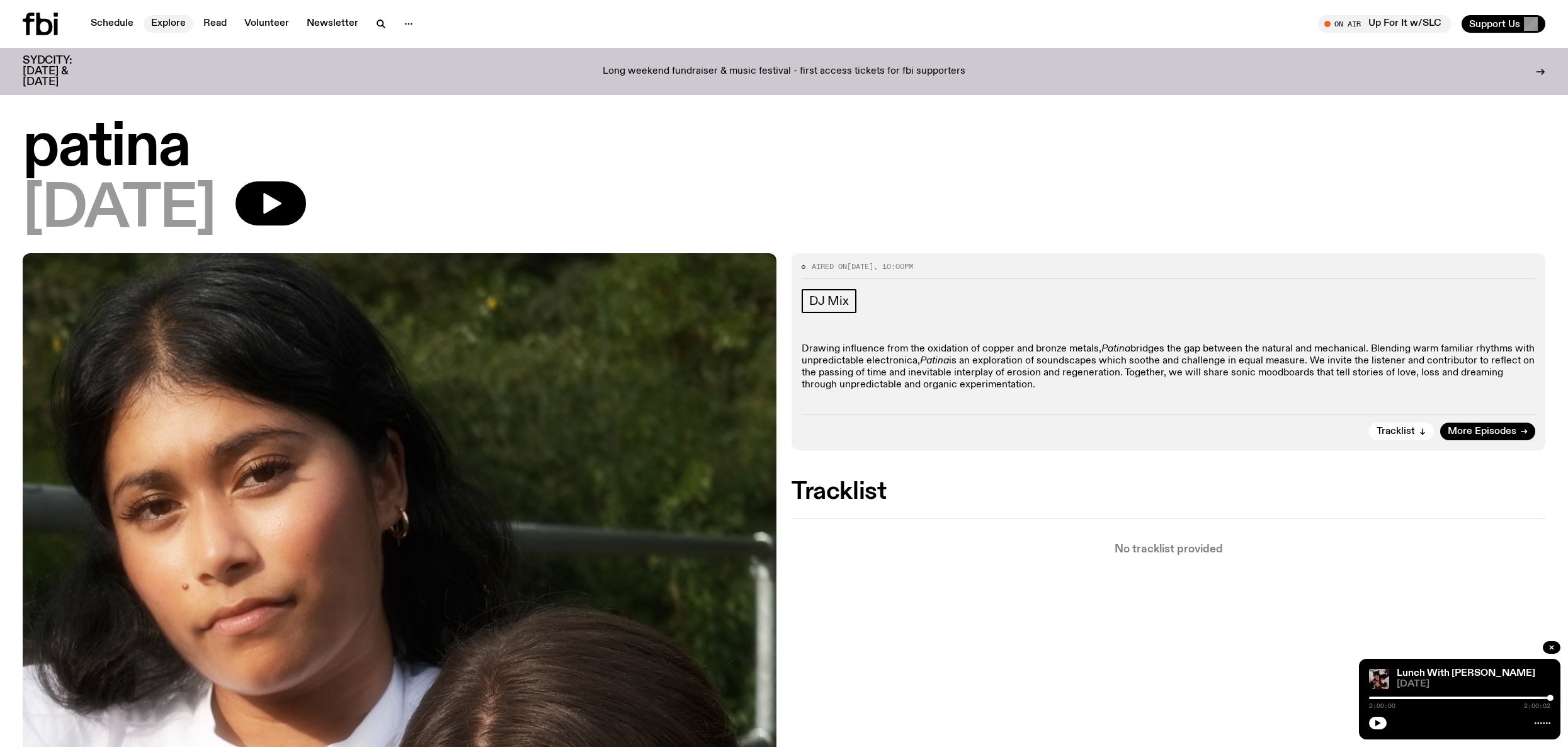
click at [176, 23] on link "Explore" at bounding box center [168, 23] width 50 height 17
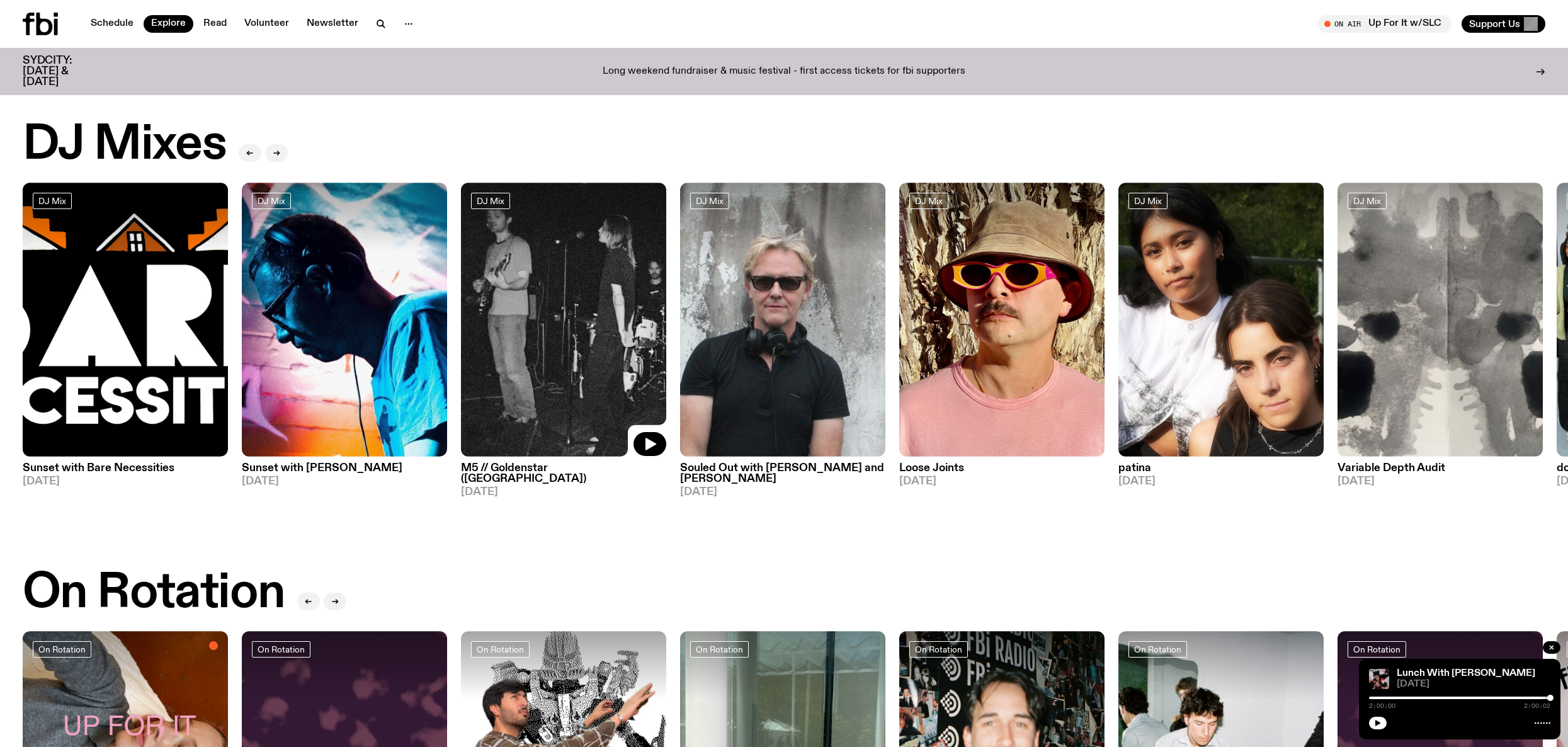
click at [570, 362] on img at bounding box center [564, 319] width 206 height 274
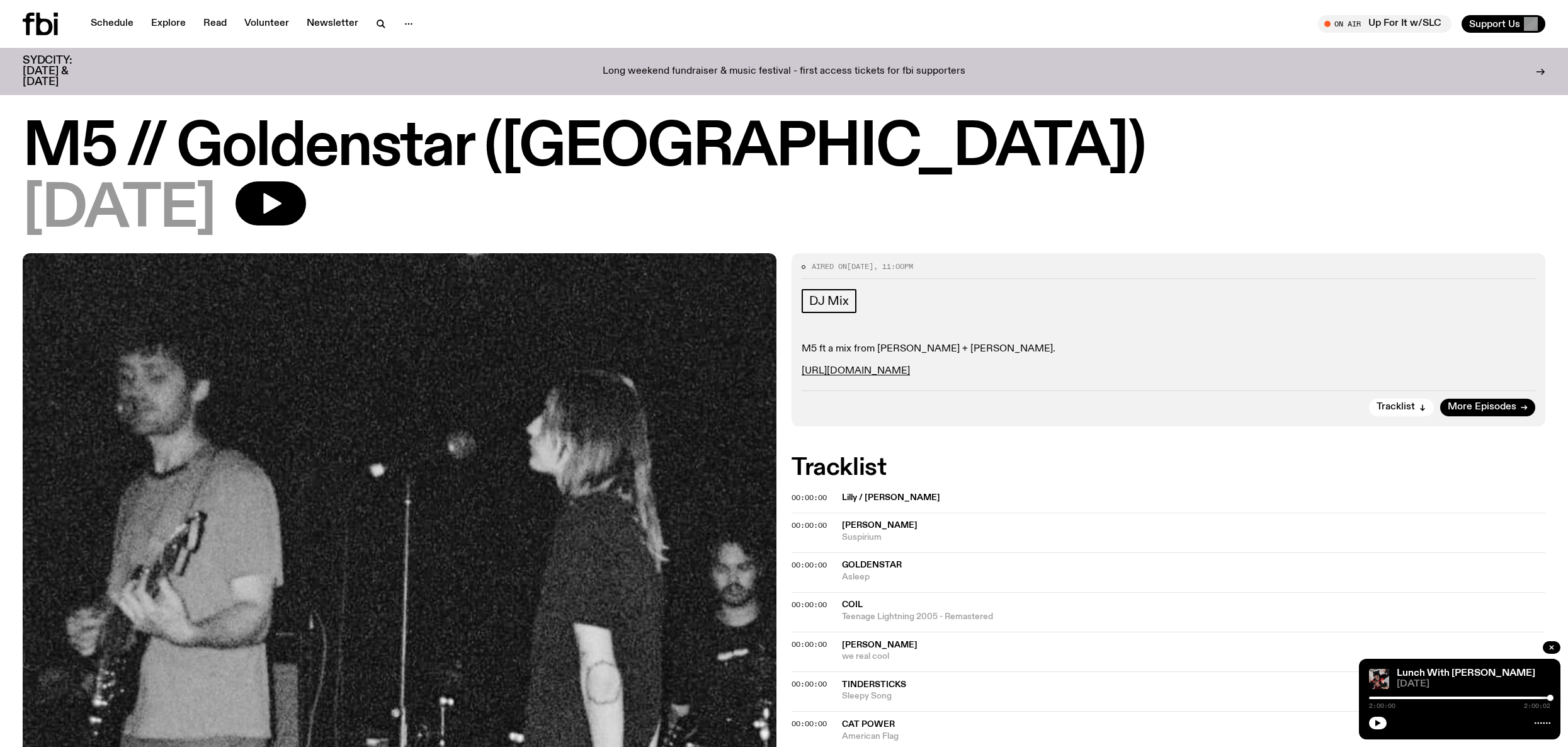
scroll to position [5, 0]
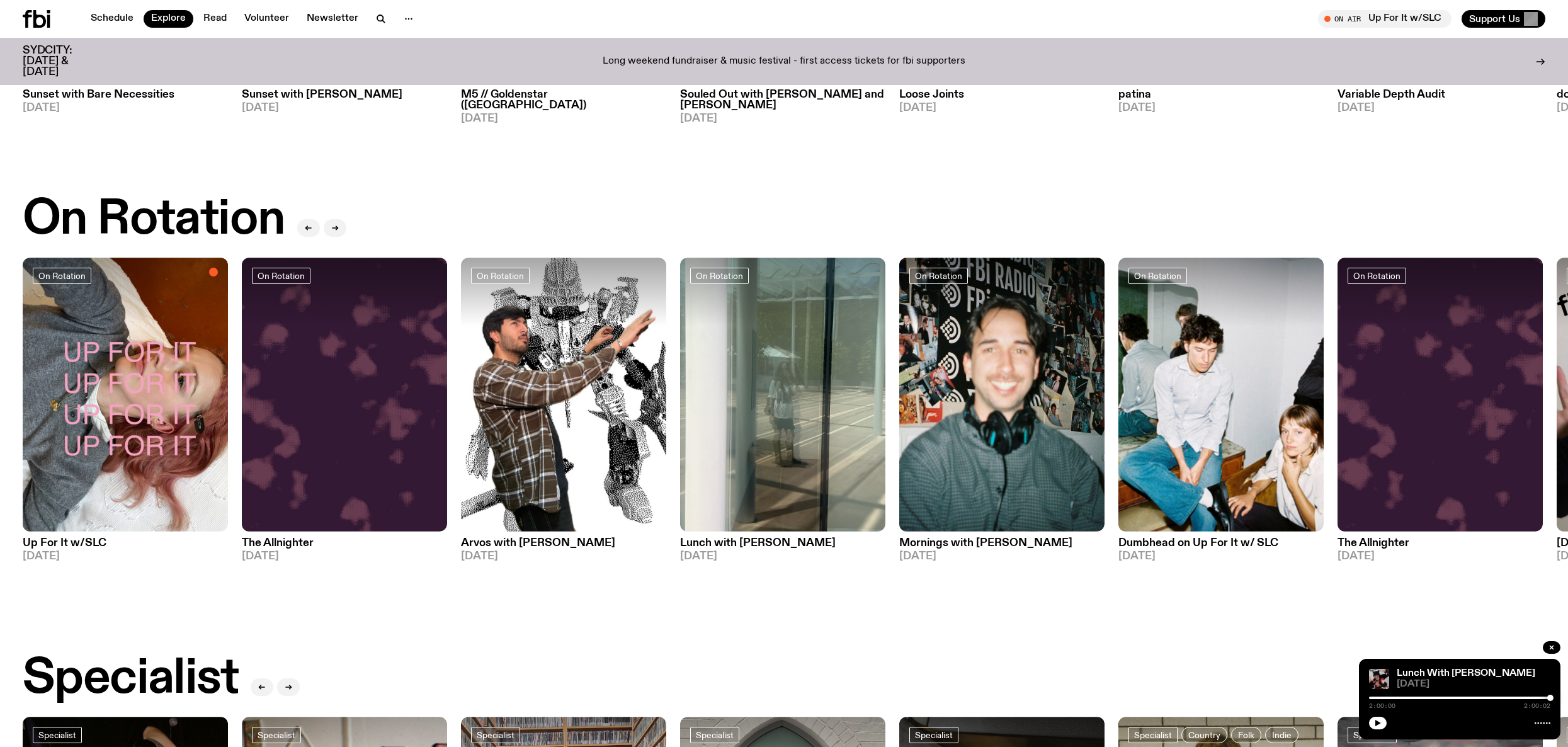
scroll to position [272, 0]
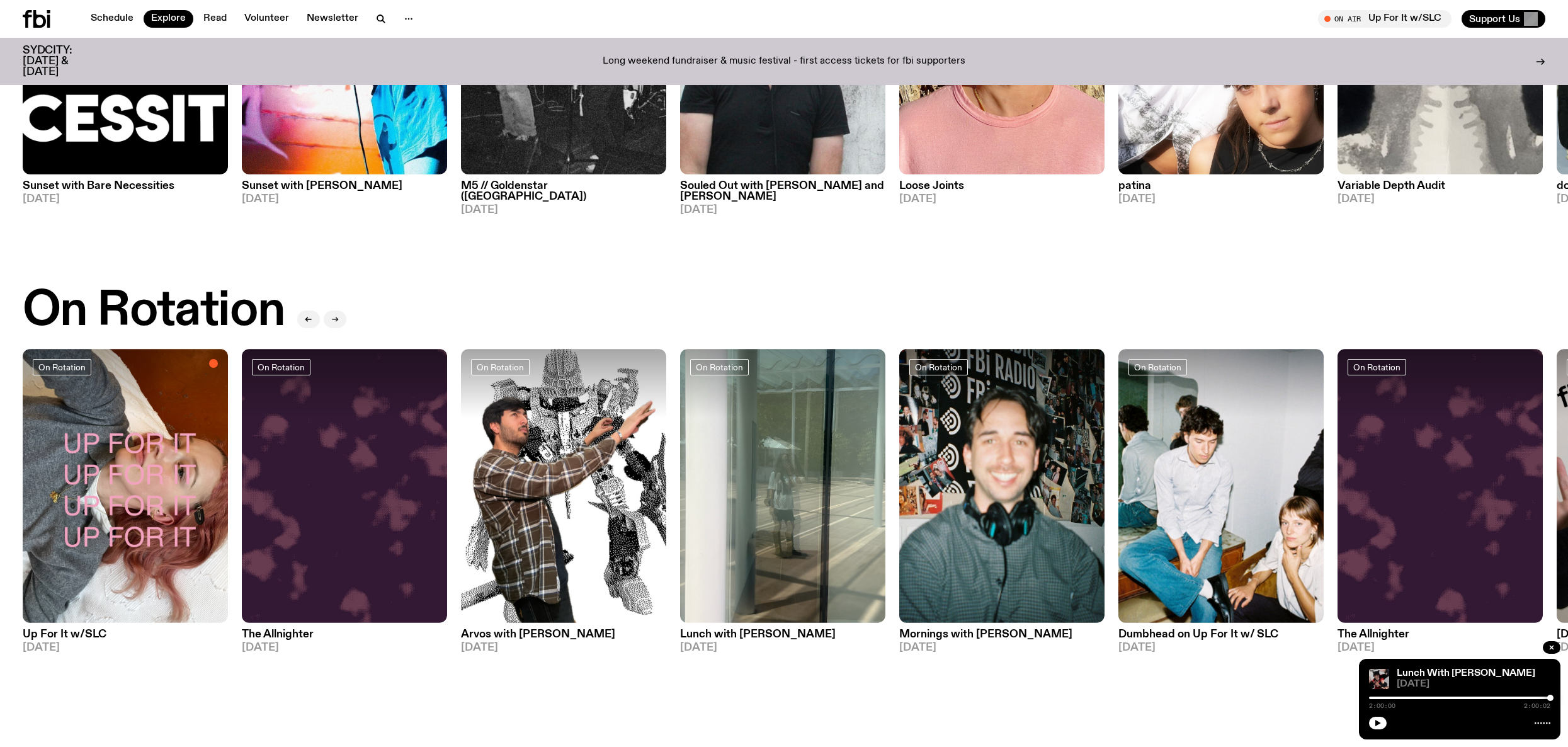
click at [340, 322] on button "button" at bounding box center [335, 319] width 23 height 17
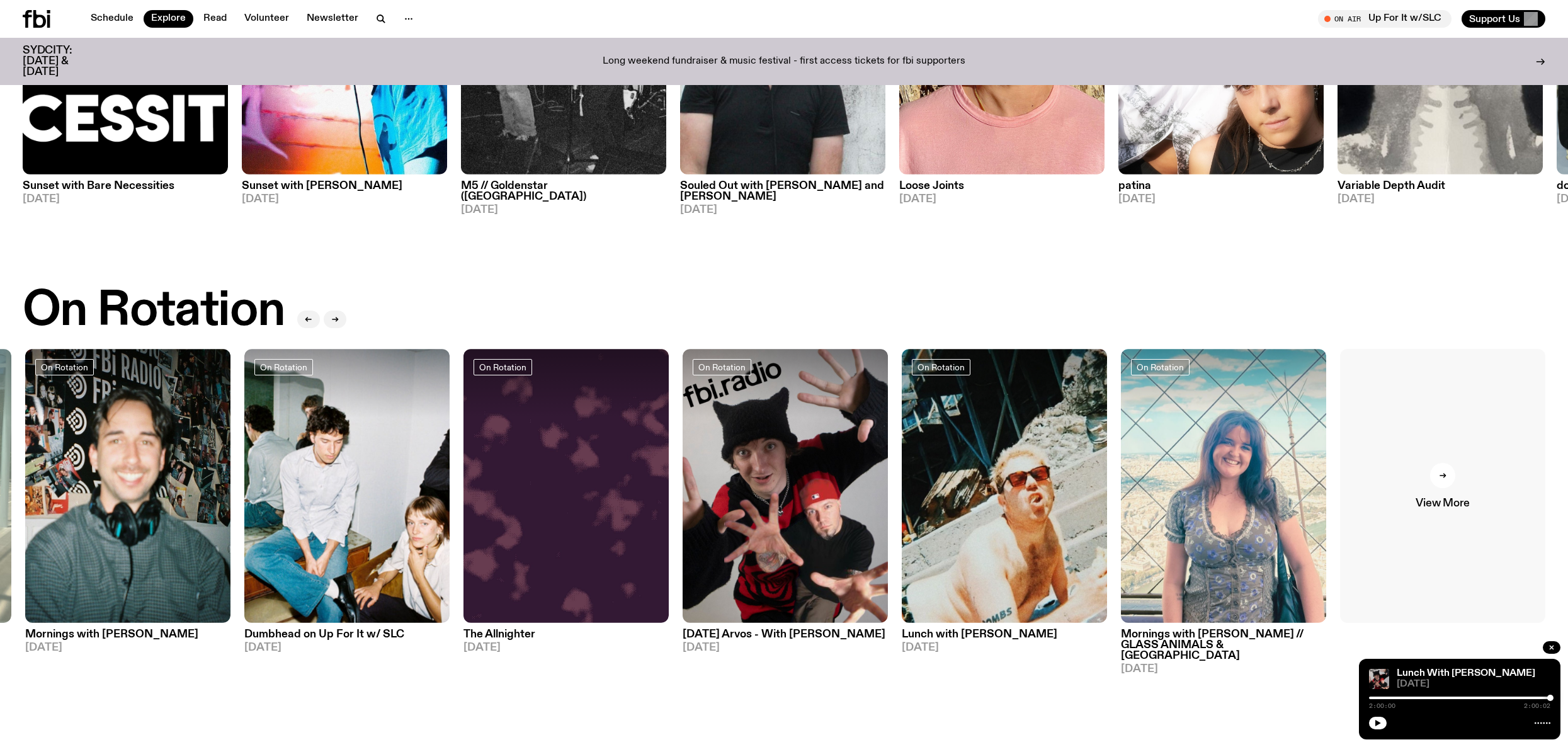
click at [1452, 491] on link "View More" at bounding box center [1443, 486] width 206 height 274
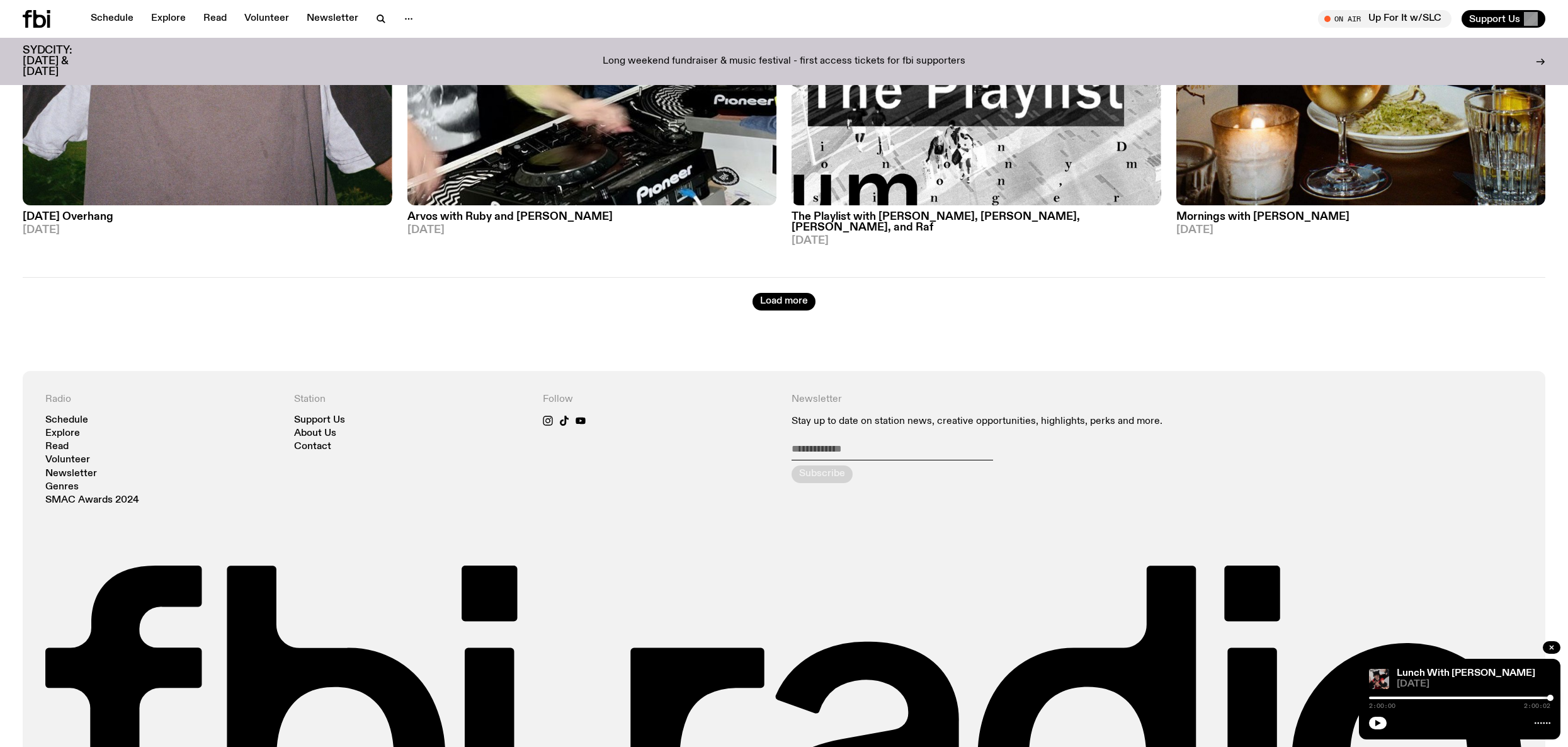
scroll to position [3335, 0]
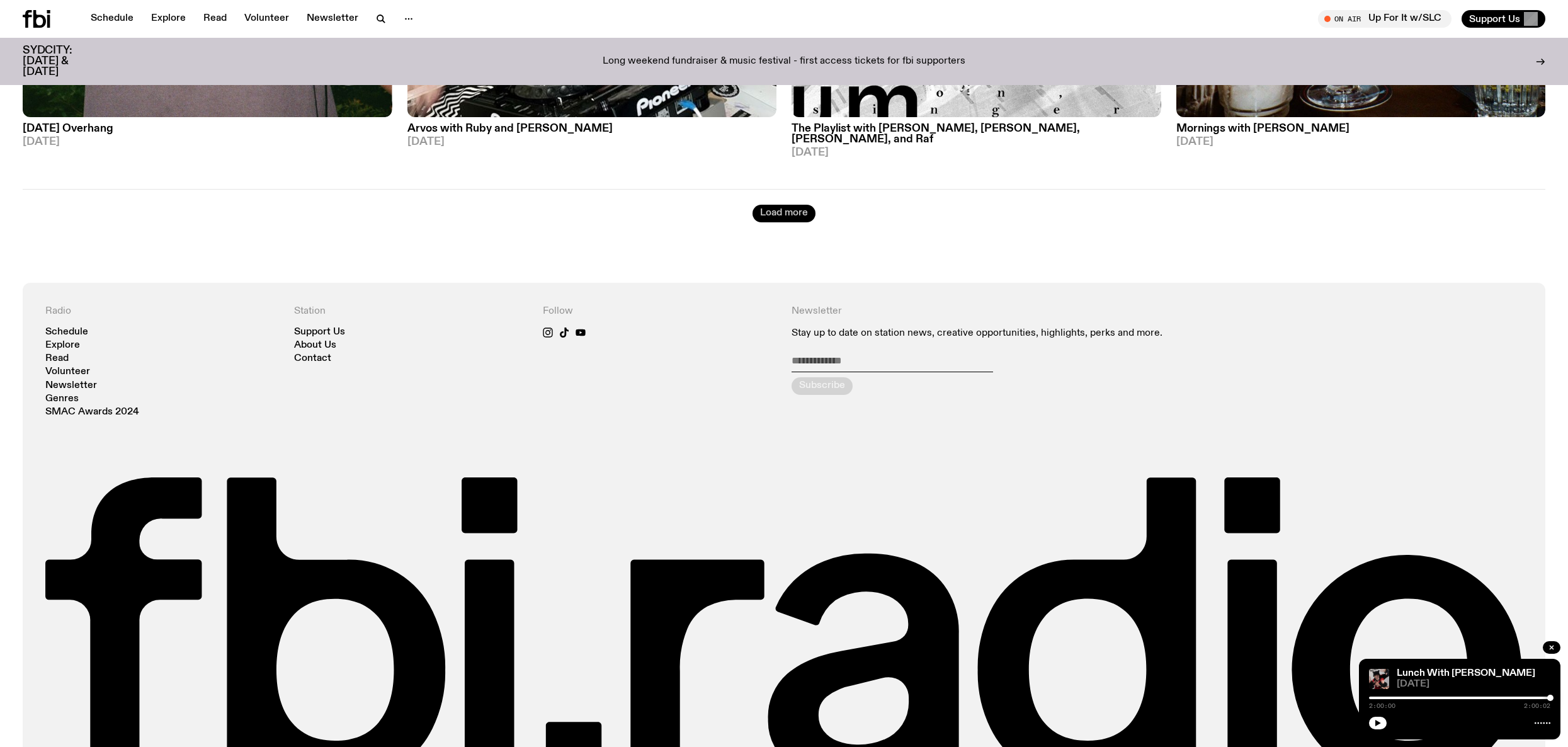
click at [803, 189] on div "Load more" at bounding box center [784, 206] width 1523 height 33
click at [796, 205] on button "Load more" at bounding box center [784, 213] width 63 height 17
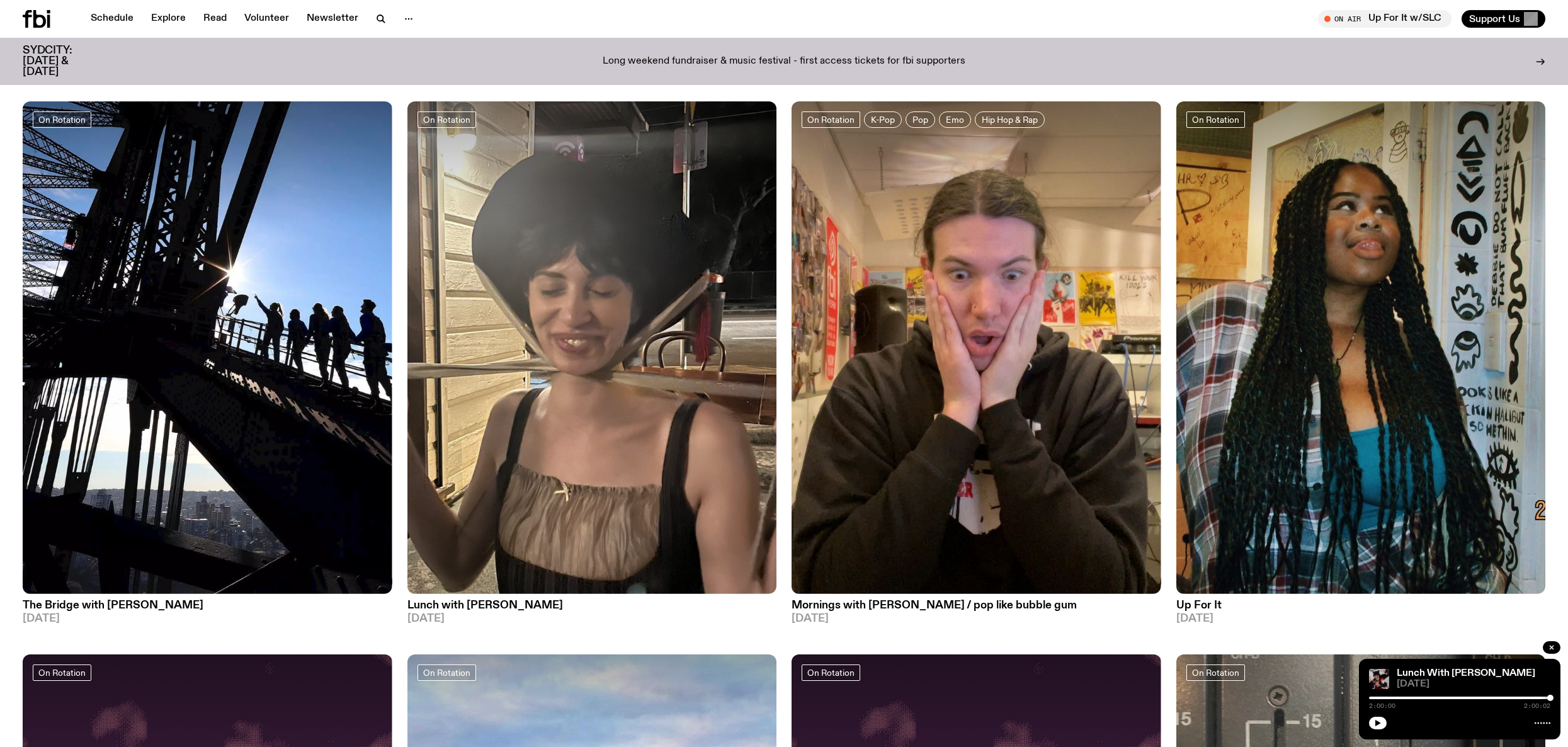
scroll to position [1563, 0]
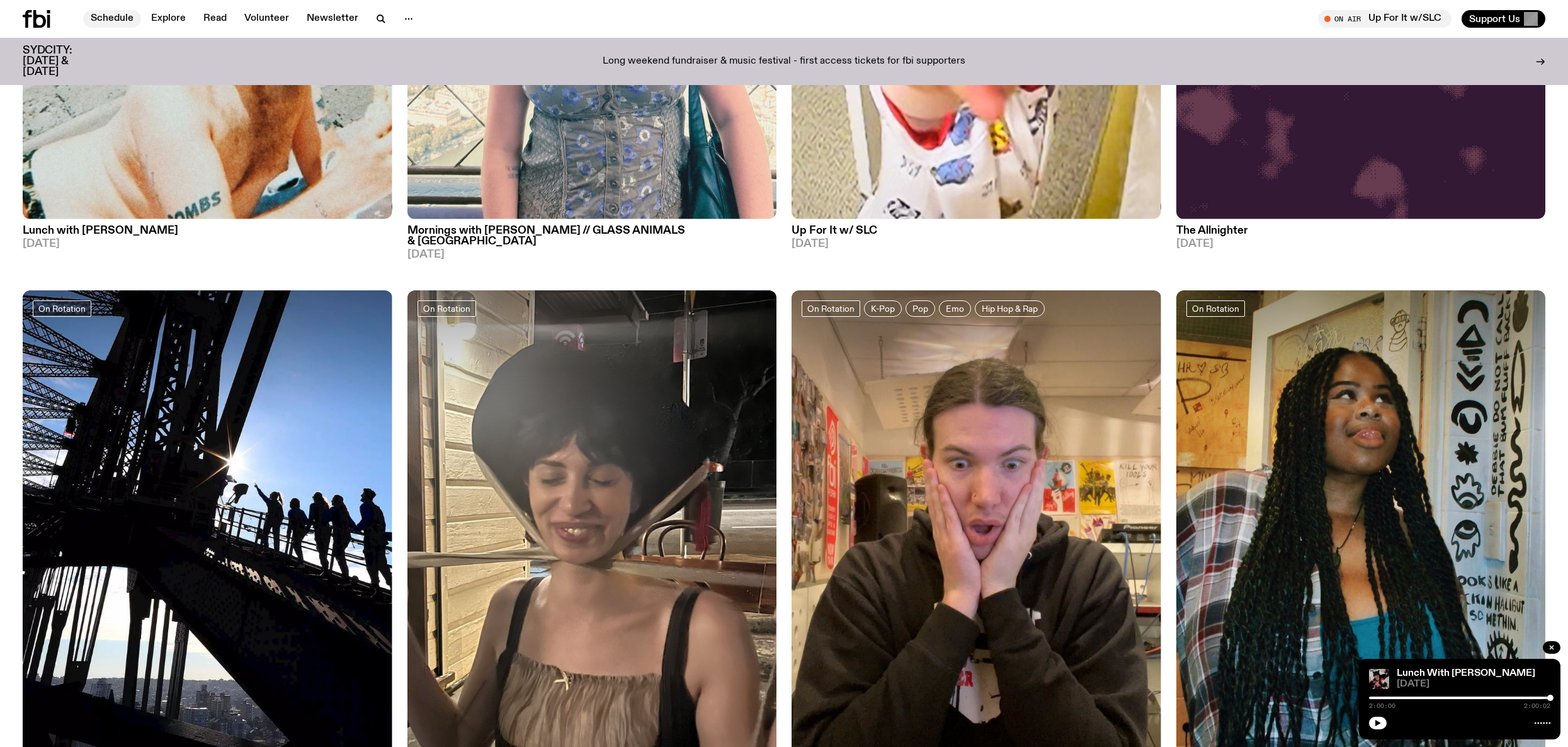
click at [104, 26] on link "Schedule" at bounding box center [112, 18] width 58 height 17
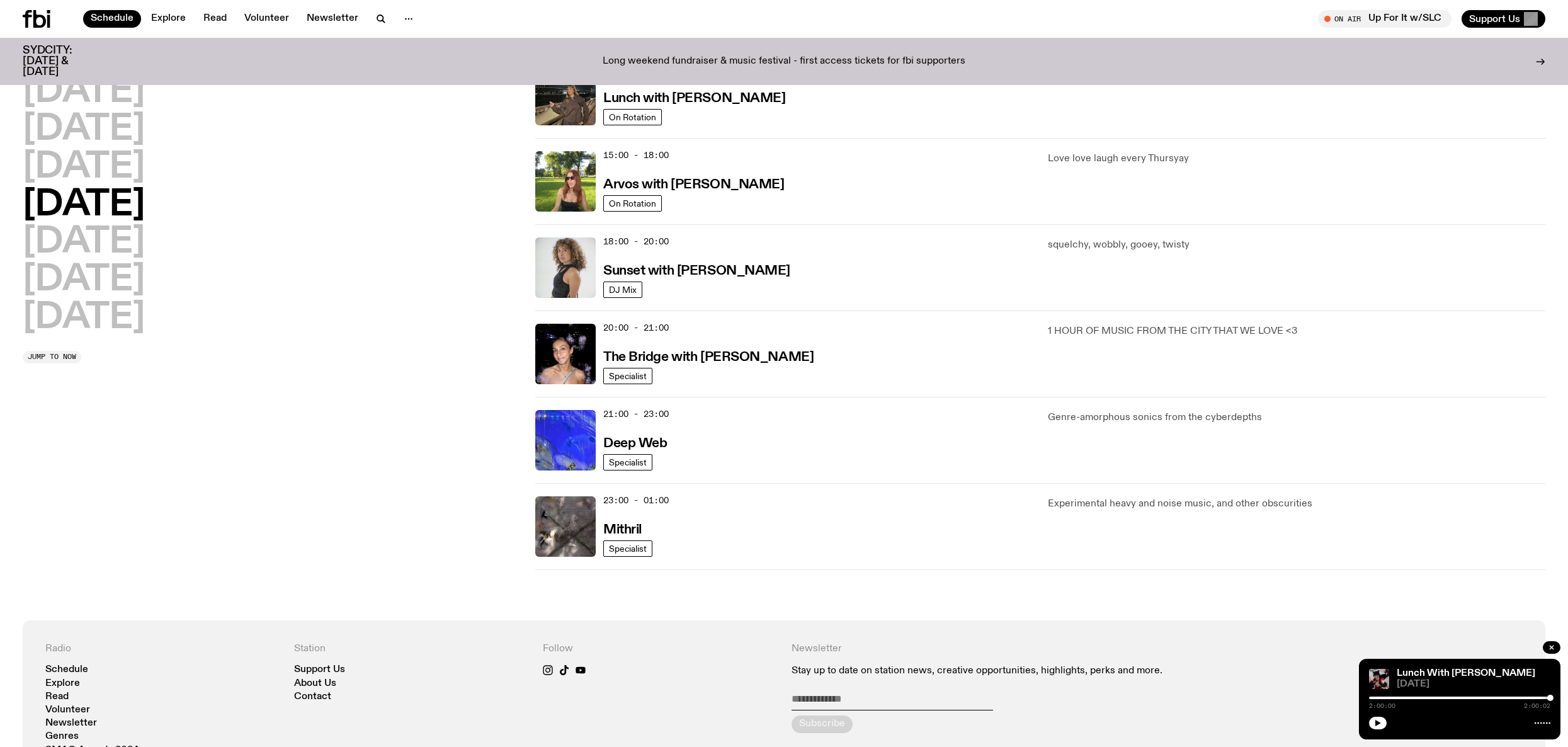
scroll to position [412, 0]
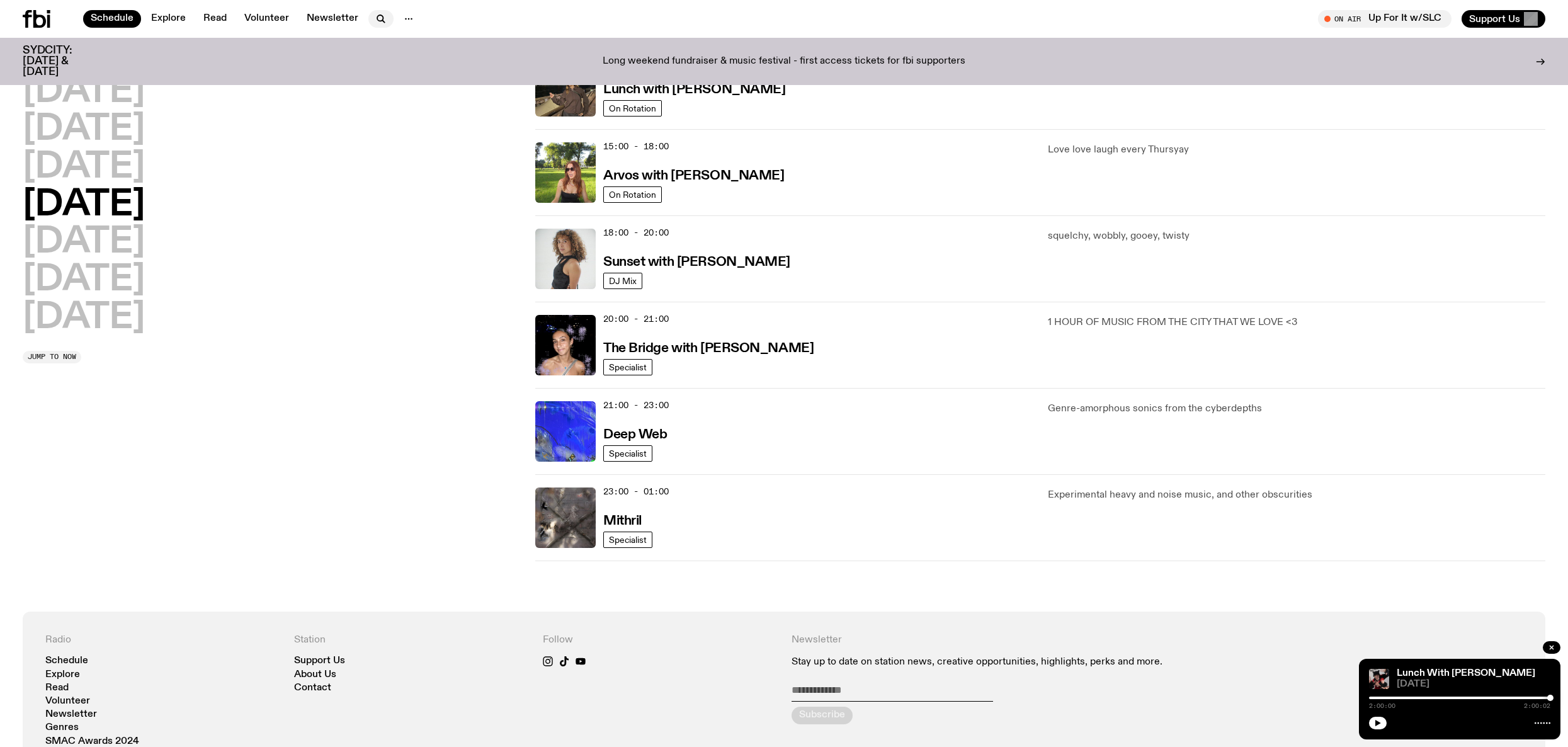
click at [378, 15] on icon "button" at bounding box center [381, 18] width 6 height 6
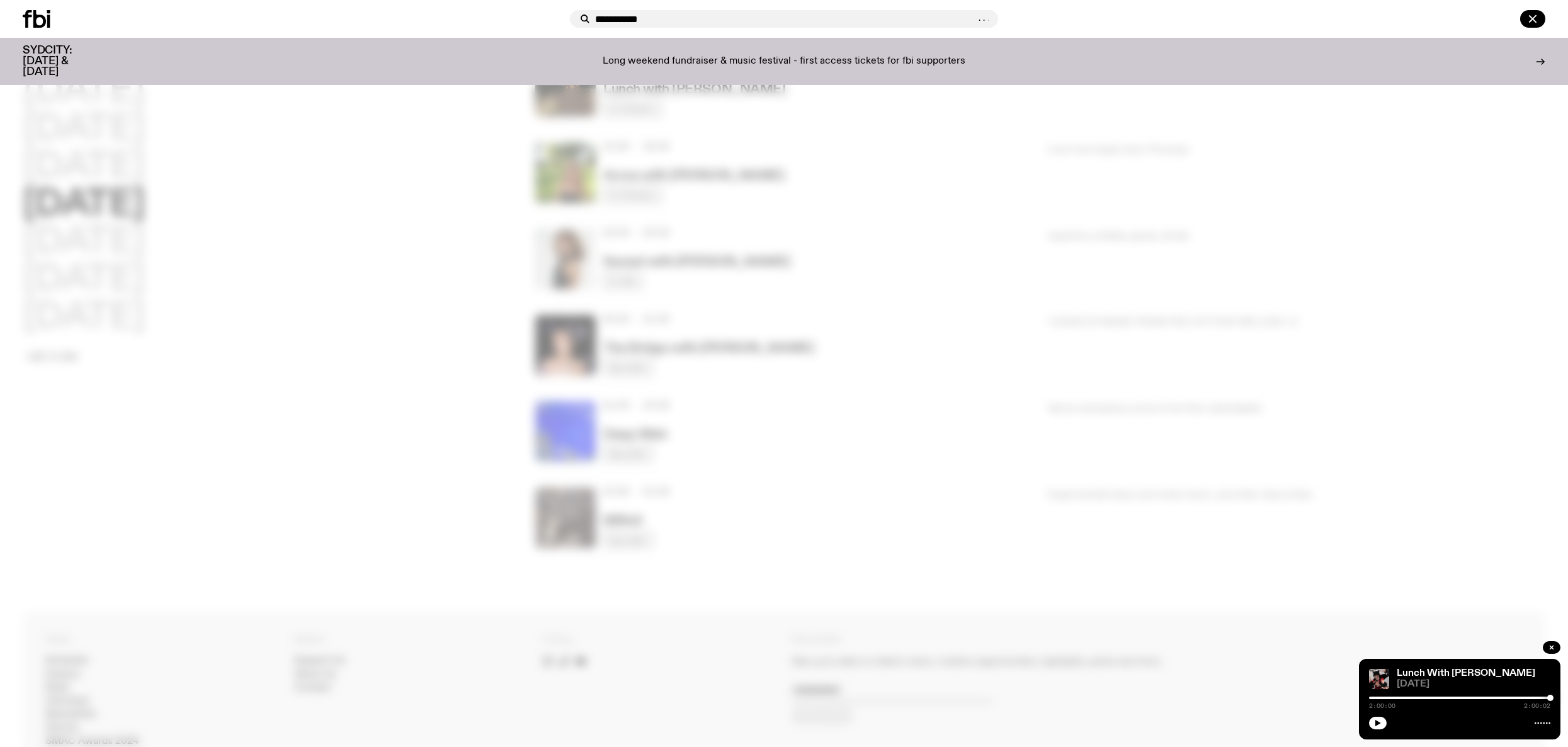
type input "**********"
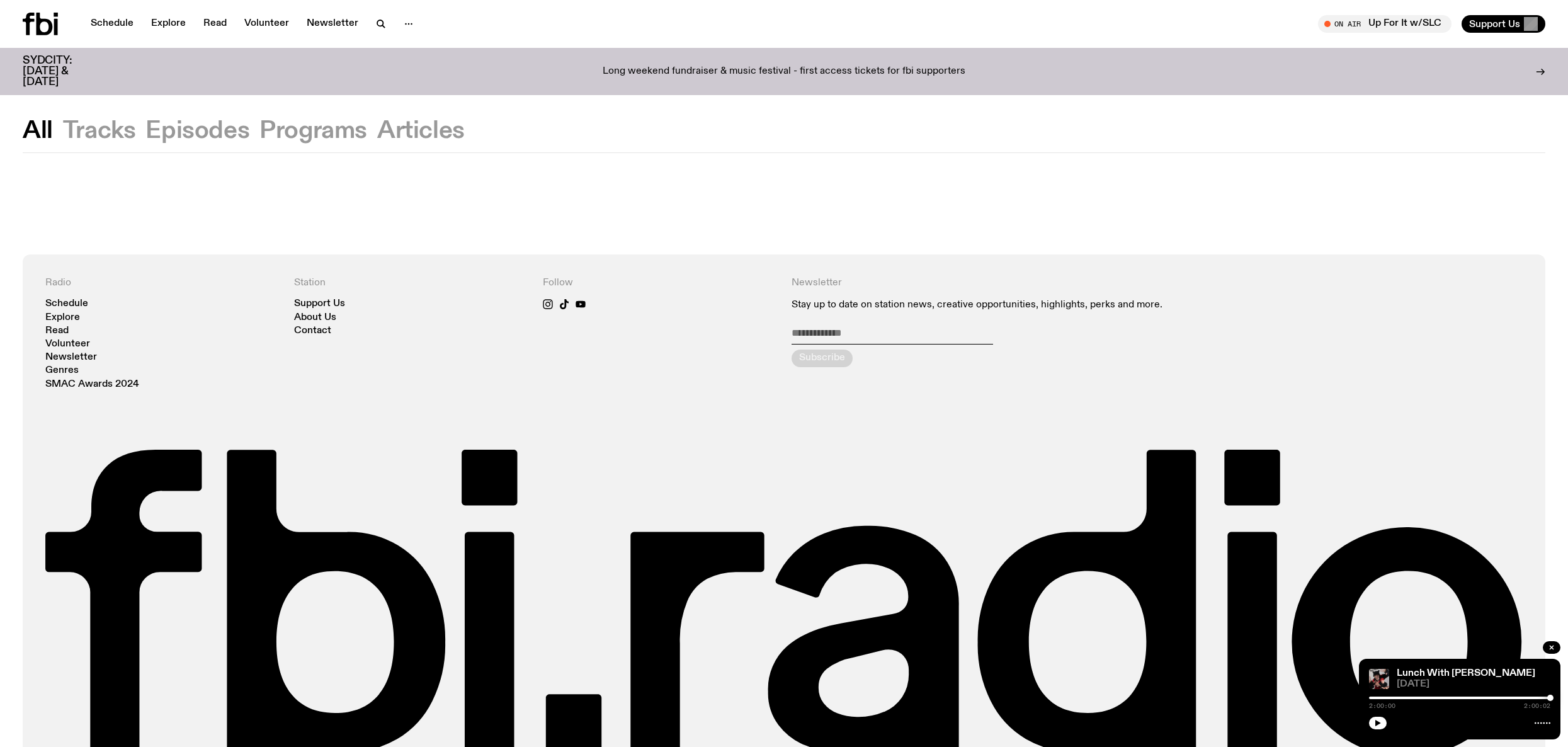
click at [378, 133] on button "Programs" at bounding box center [421, 131] width 88 height 23
click at [320, 128] on button "Programs" at bounding box center [313, 131] width 107 height 23
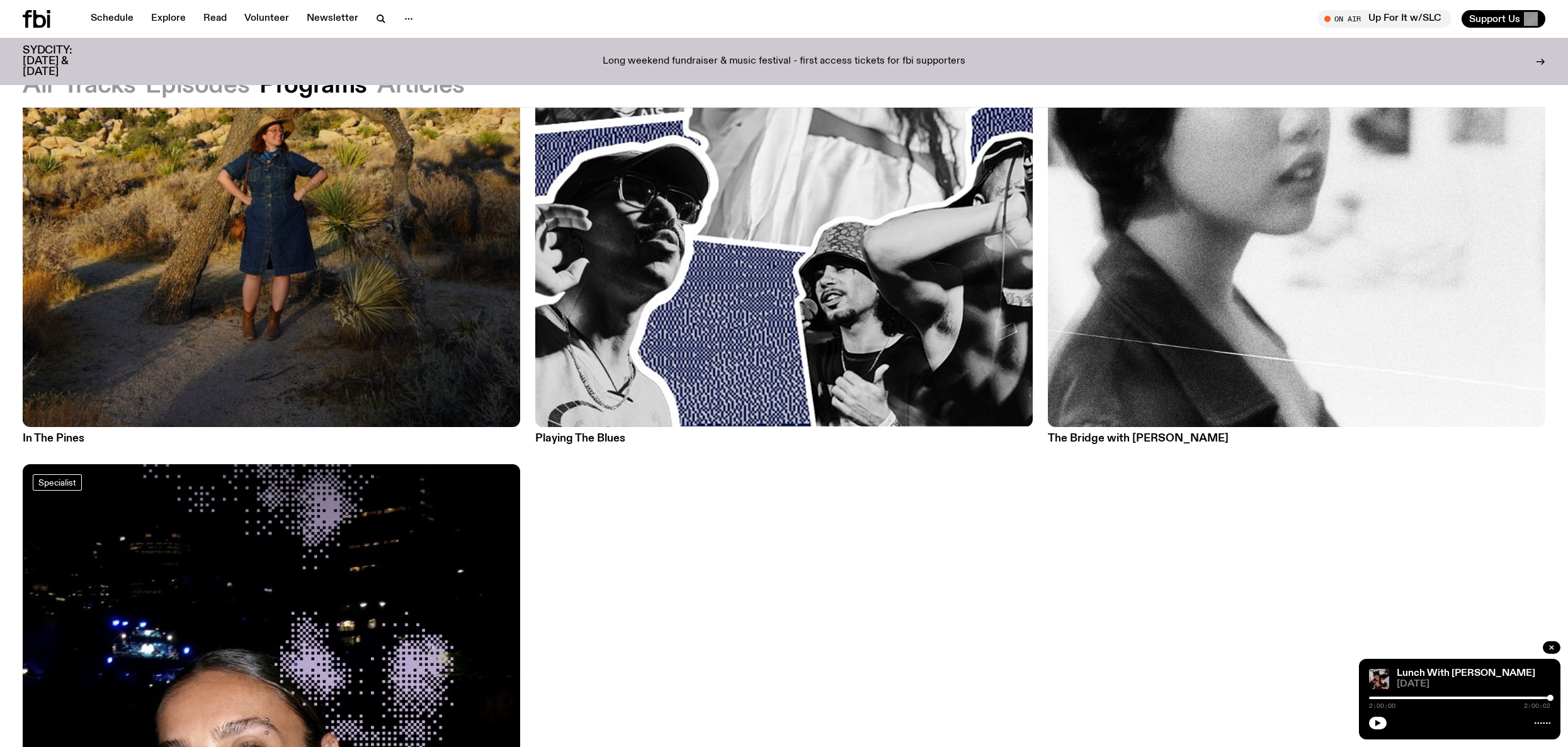
scroll to position [420, 0]
click at [71, 438] on h3 "In The Pines" at bounding box center [271, 439] width 498 height 11
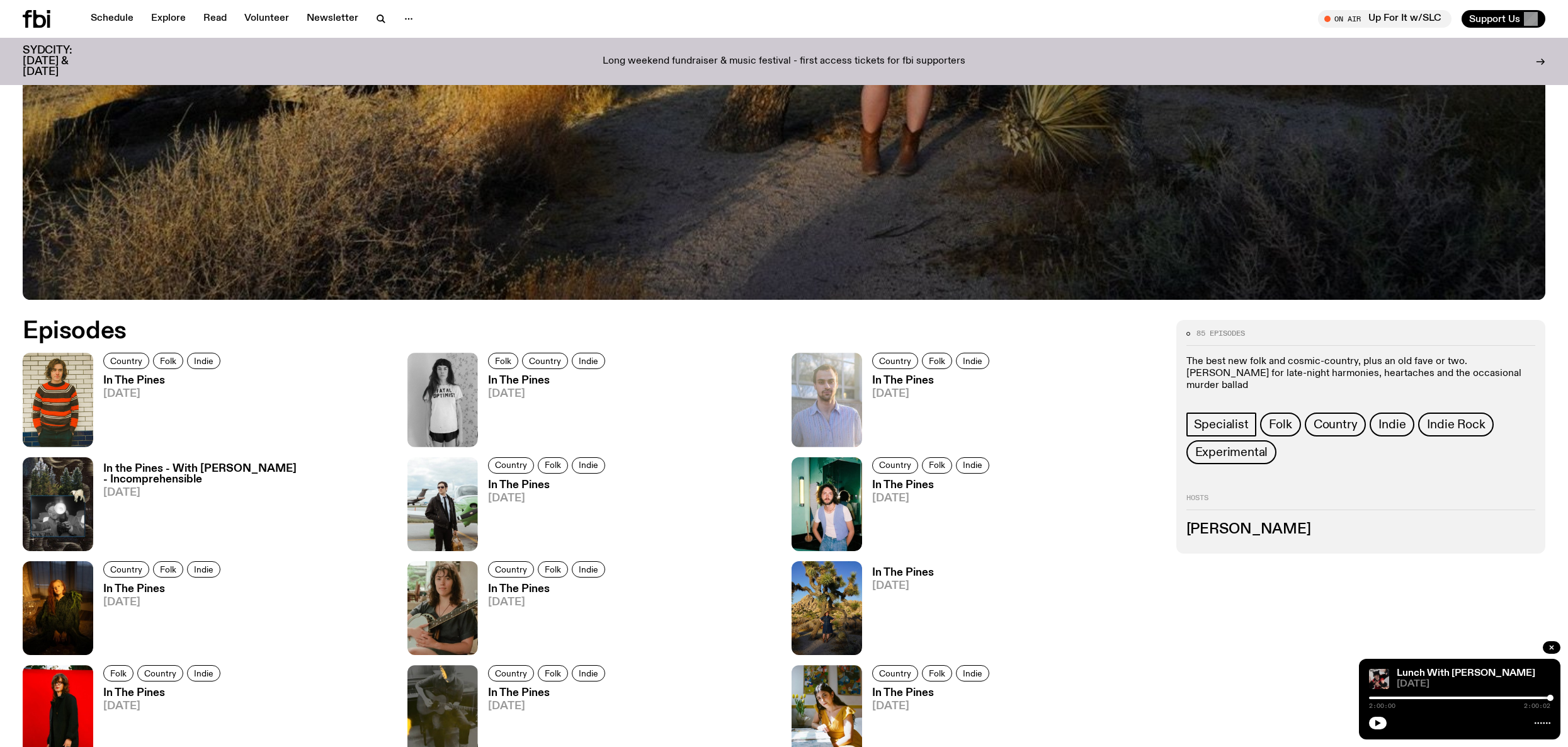
scroll to position [749, 0]
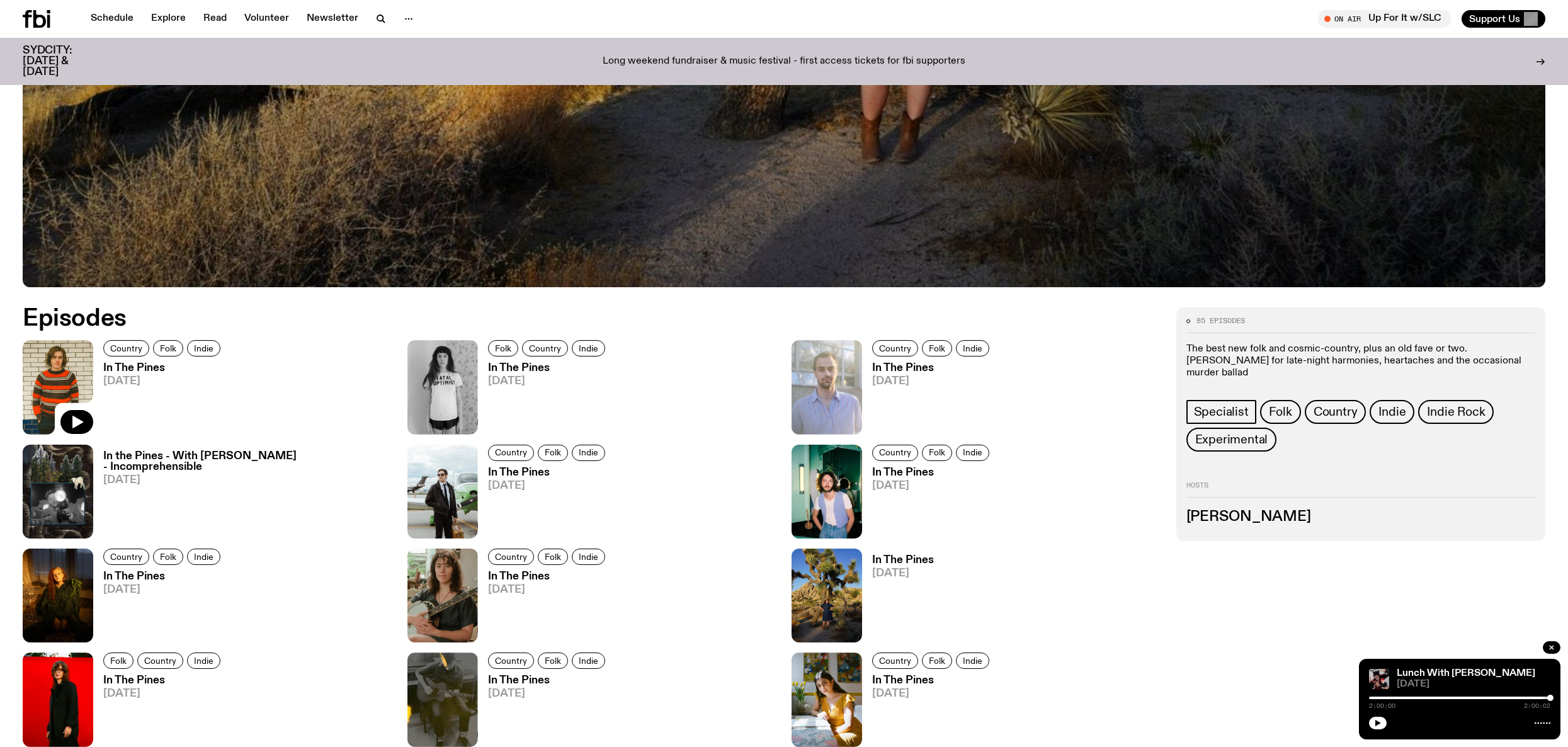
click at [77, 367] on img at bounding box center [58, 387] width 71 height 94
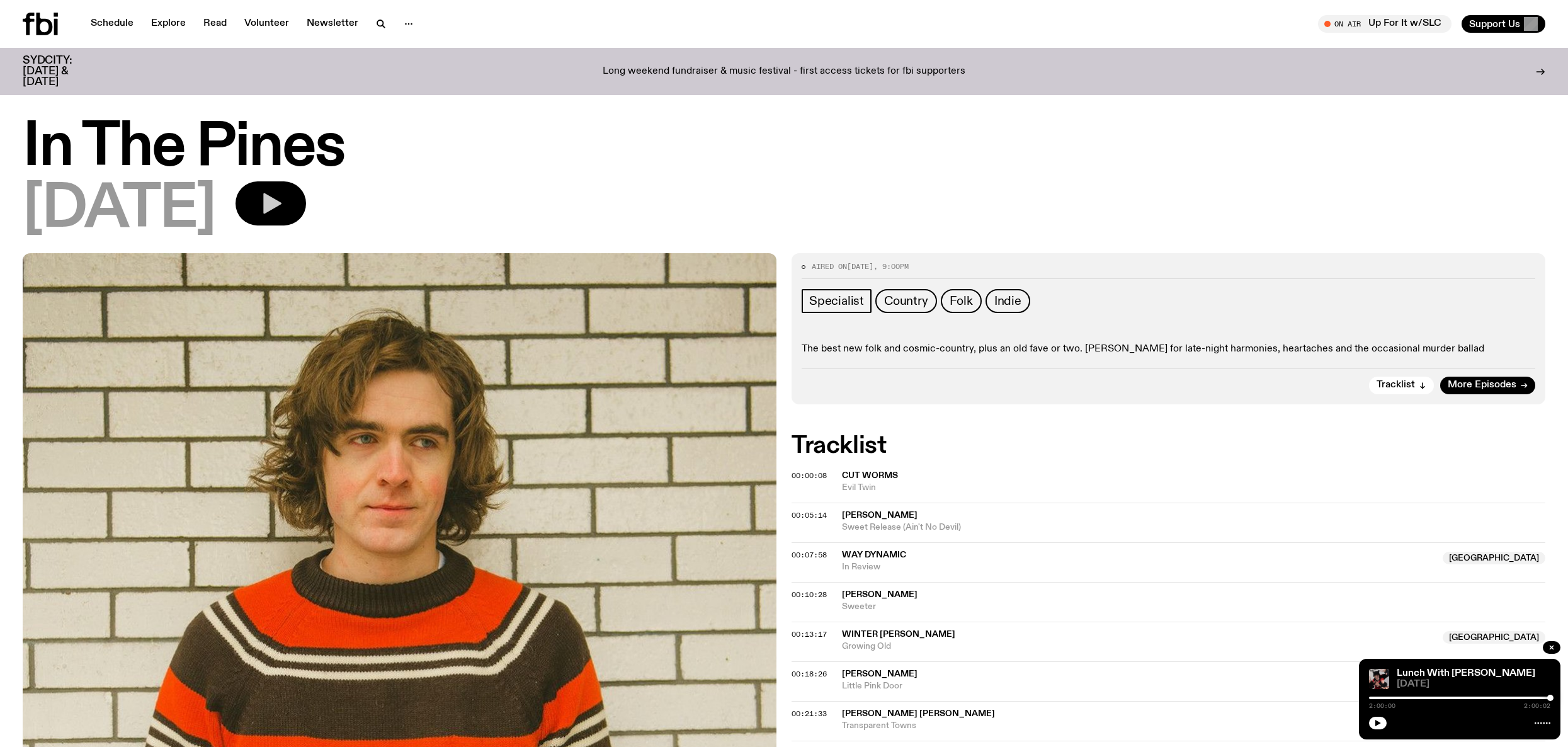
click at [281, 206] on icon "button" at bounding box center [272, 204] width 18 height 21
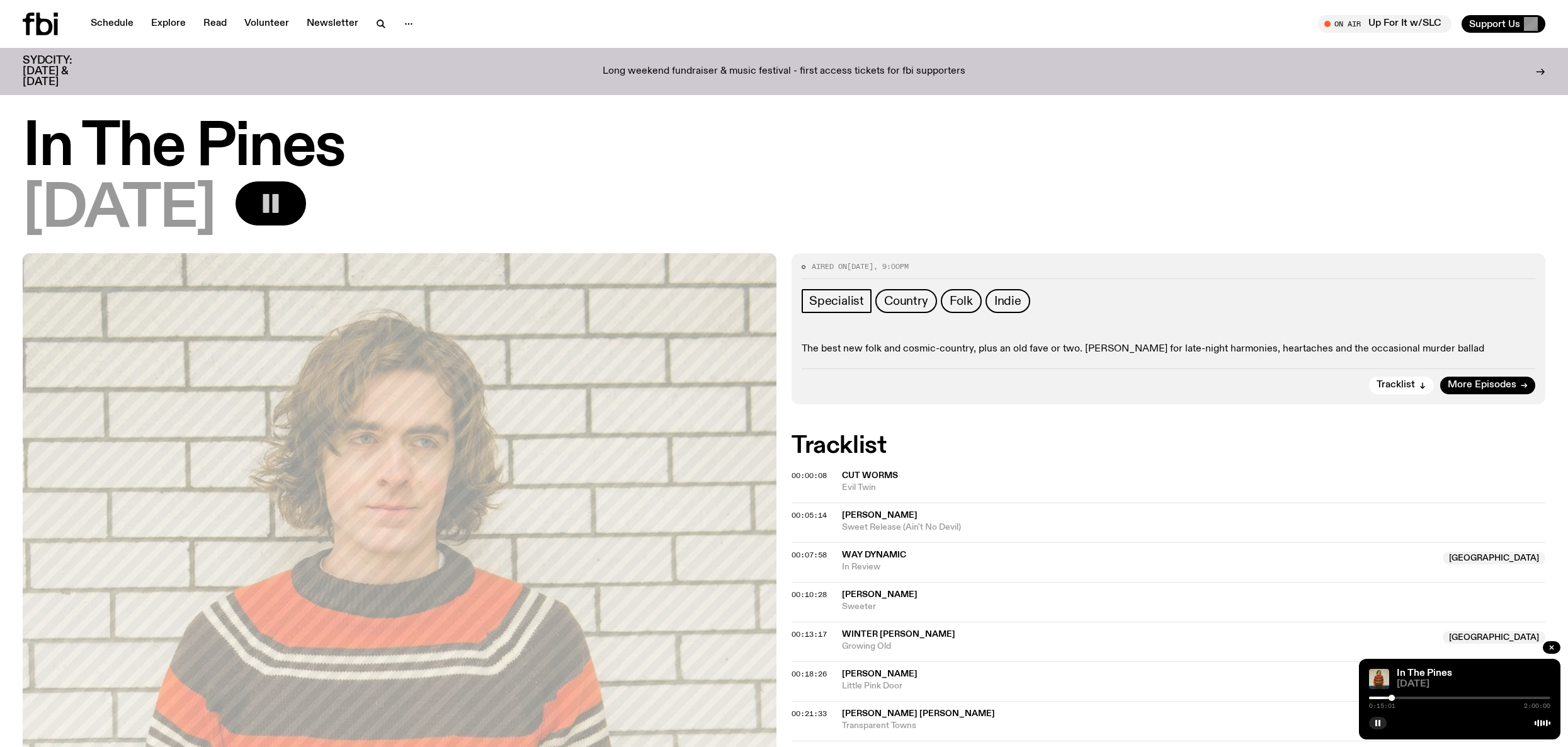
click at [284, 201] on icon "button" at bounding box center [271, 203] width 26 height 26
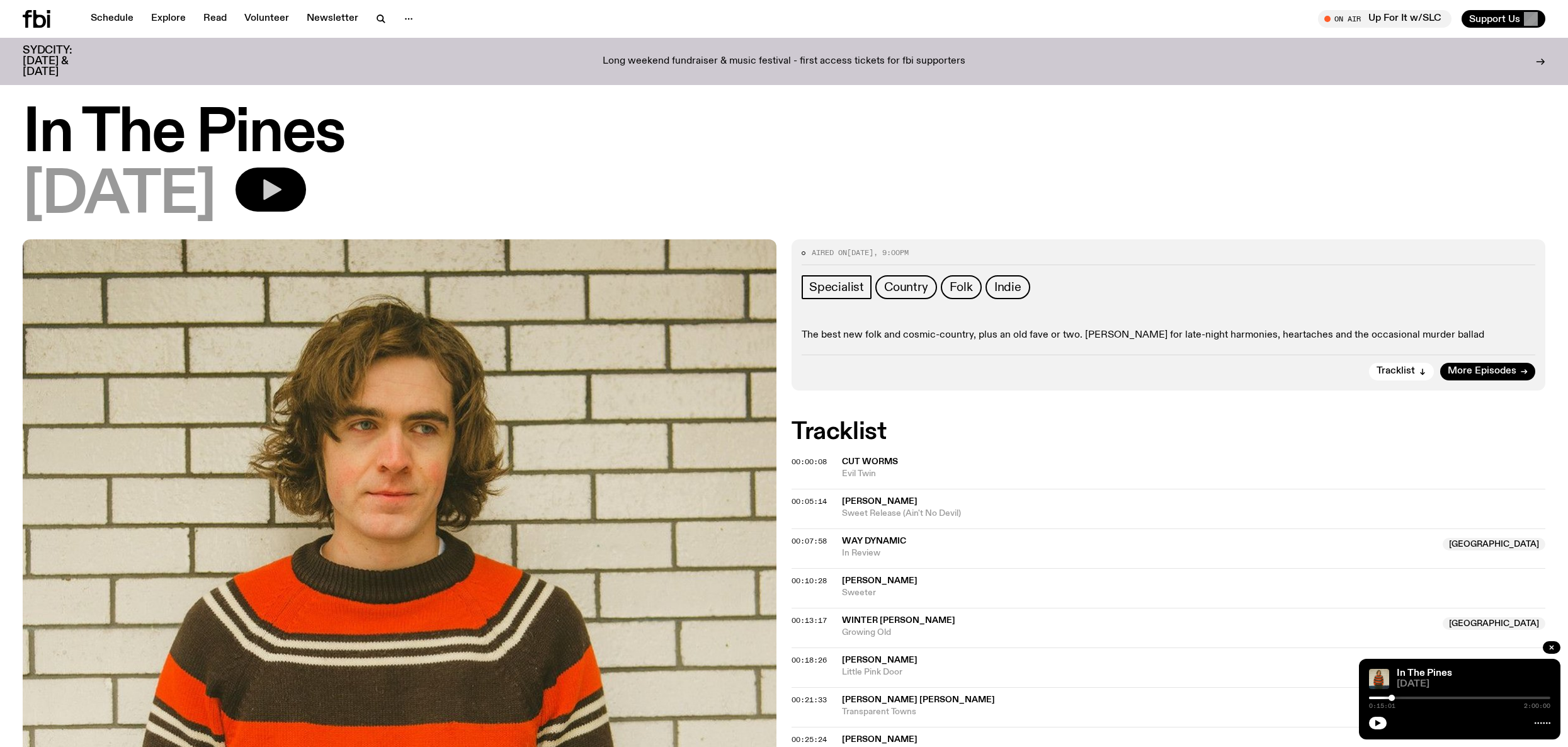
click at [306, 174] on button "button" at bounding box center [271, 189] width 71 height 44
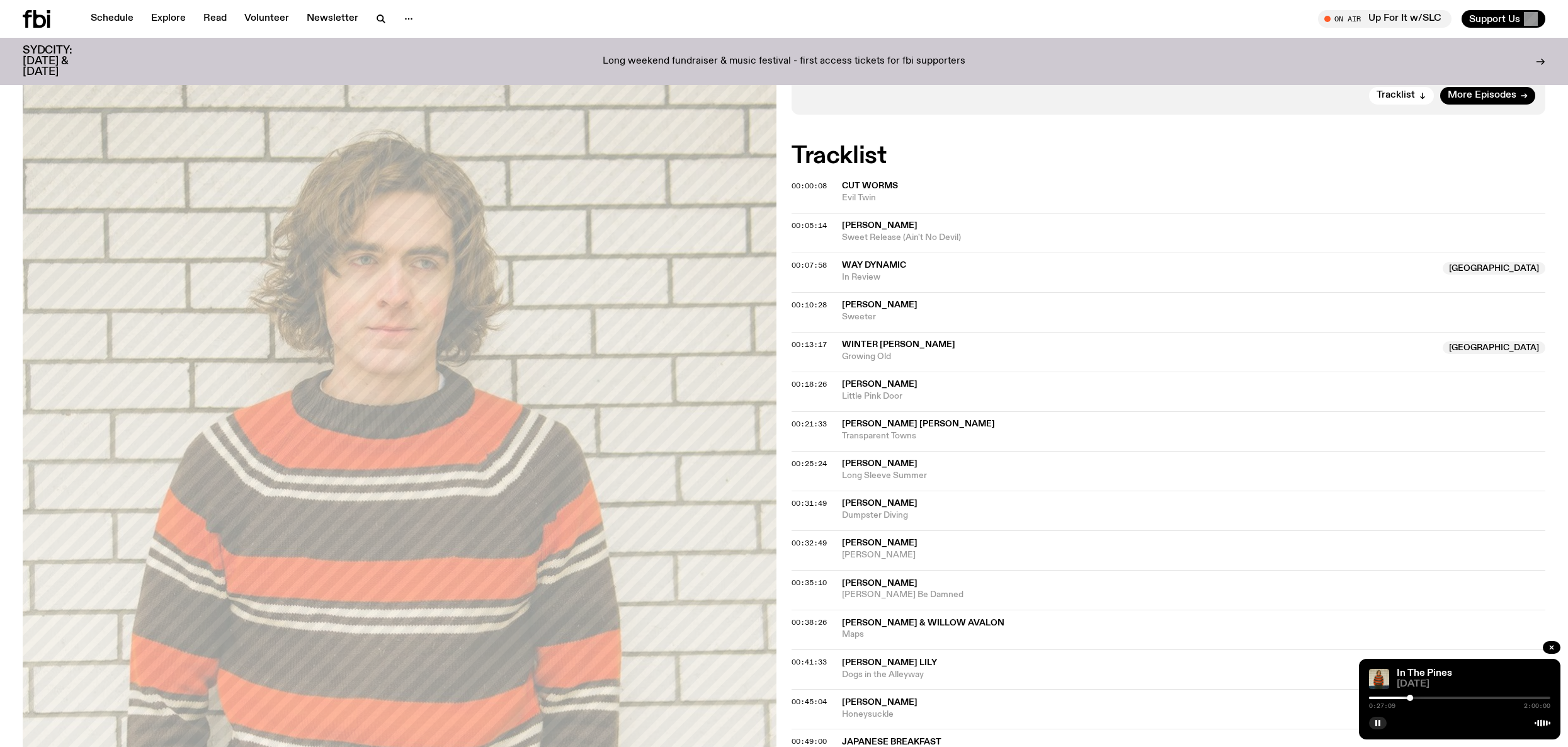
scroll to position [281, 0]
click at [1374, 727] on button "button" at bounding box center [1377, 723] width 17 height 13
